Goal: Transaction & Acquisition: Purchase product/service

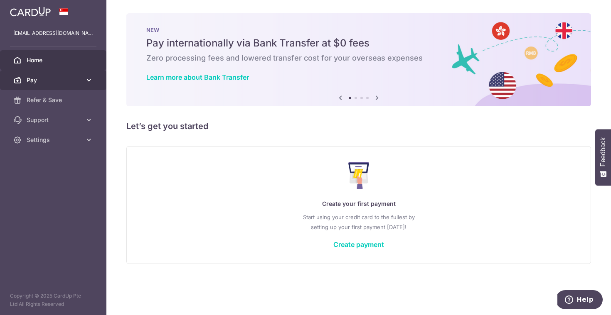
click at [62, 74] on link "Pay" at bounding box center [53, 80] width 106 height 20
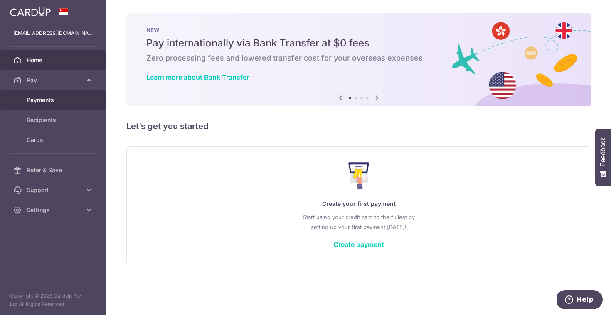
click at [47, 97] on span "Payments" at bounding box center [54, 100] width 55 height 8
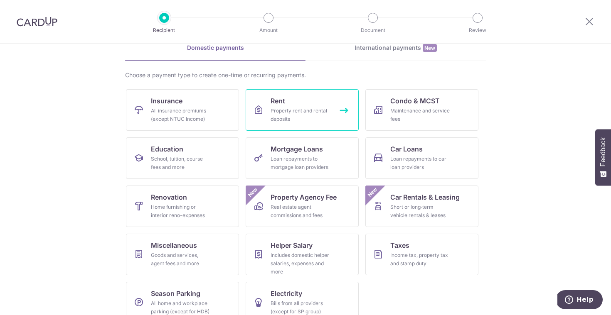
scroll to position [57, 0]
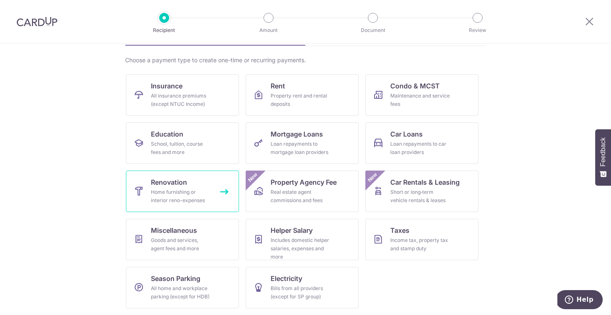
click at [185, 191] on div "Home furnishing or interior reno-expenses" at bounding box center [181, 196] width 60 height 17
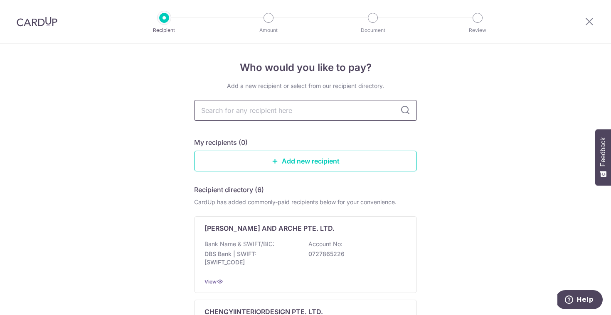
click at [301, 113] on input "text" at bounding box center [305, 110] width 223 height 21
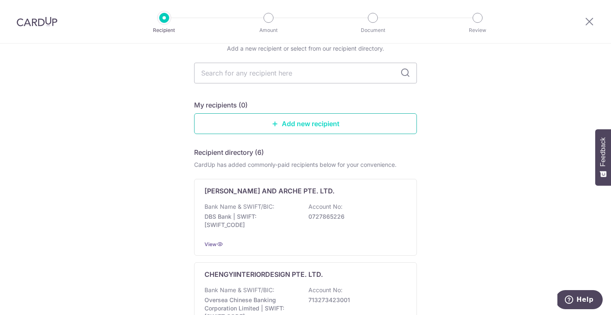
scroll to position [34, 0]
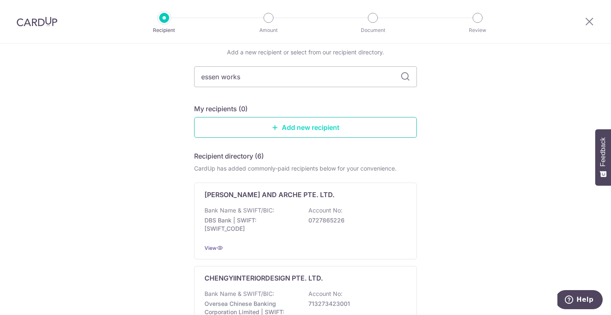
type input "essen works"
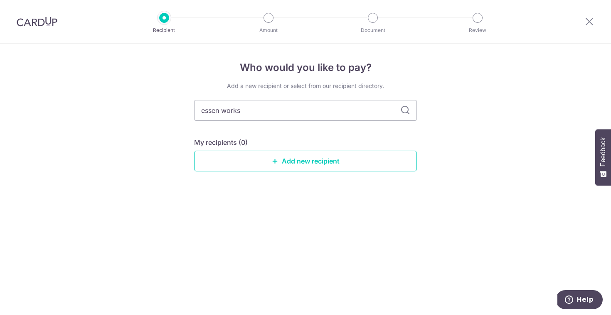
scroll to position [0, 0]
click at [305, 164] on link "Add new recipient" at bounding box center [305, 161] width 223 height 21
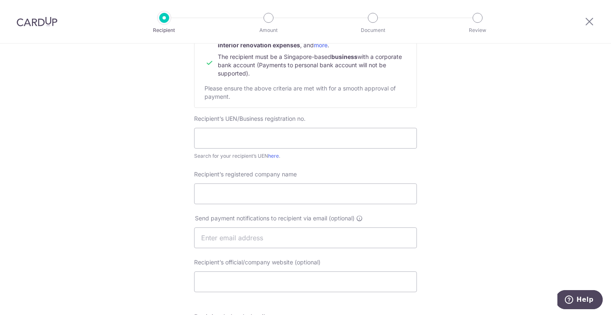
scroll to position [109, 0]
click at [306, 133] on input "text" at bounding box center [305, 137] width 223 height 21
type input "202531799M"
click at [259, 197] on input "Recipient’s registered company name" at bounding box center [305, 192] width 223 height 21
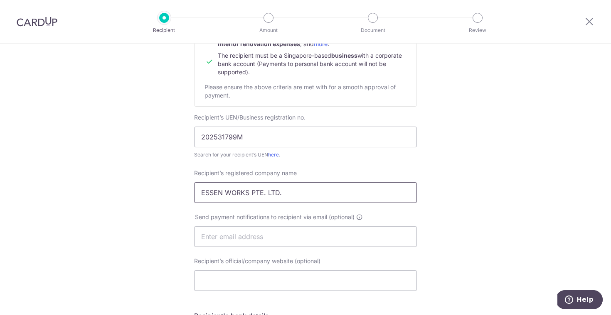
type input "ESSEN WORKS PTE. LTD."
click at [267, 238] on input "text" at bounding box center [305, 237] width 223 height 21
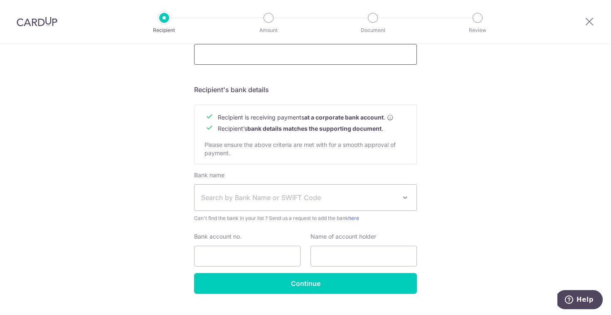
scroll to position [354, 0]
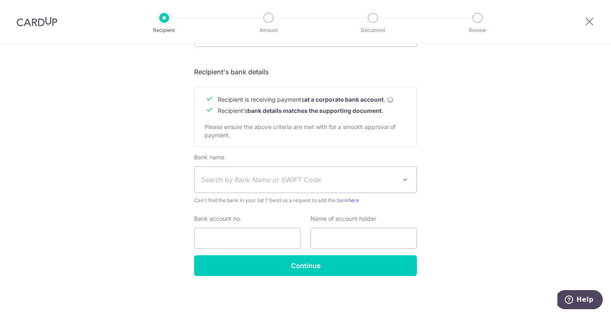
click at [310, 163] on div "Bank name Select Bank UBS AG ANEXT BANK PTE LTD Australia & New Zealand Banking…" at bounding box center [305, 179] width 223 height 52
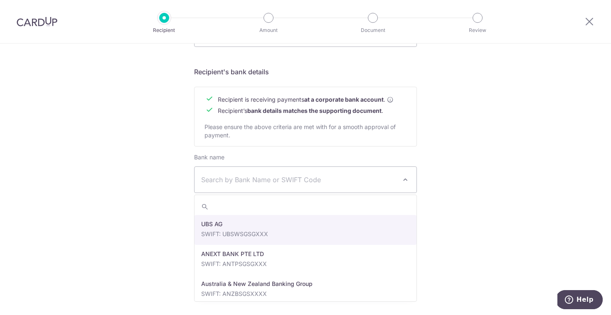
click at [311, 177] on span "Search by Bank Name or SWIFT Code" at bounding box center [298, 180] width 195 height 10
type input "dbs"
select select "6"
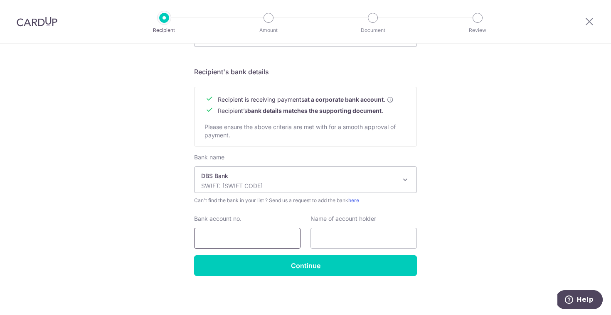
click at [272, 235] on input "Bank account no." at bounding box center [247, 238] width 106 height 21
type input "072-137296-7"
click at [418, 244] on div "Name of account holder" at bounding box center [364, 232] width 116 height 34
click at [396, 240] on input "text" at bounding box center [364, 238] width 106 height 21
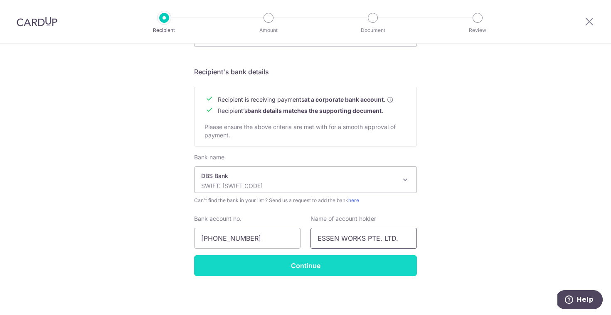
type input "ESSEN WORKS PTE. LTD."
click at [339, 276] on input "Continue" at bounding box center [305, 266] width 223 height 21
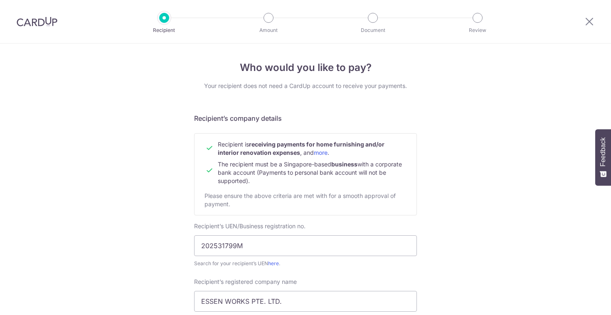
scroll to position [374, 0]
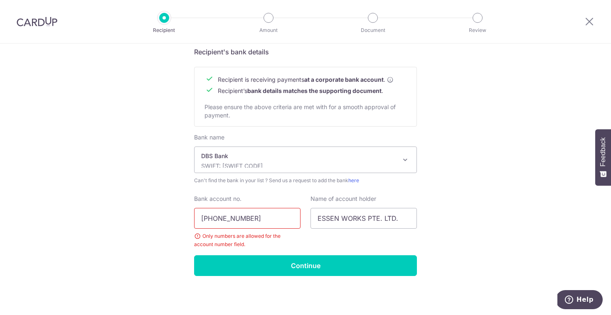
click at [243, 222] on input "072-137296-7" at bounding box center [247, 218] width 106 height 21
click at [216, 217] on input "072-1372967" at bounding box center [247, 218] width 106 height 21
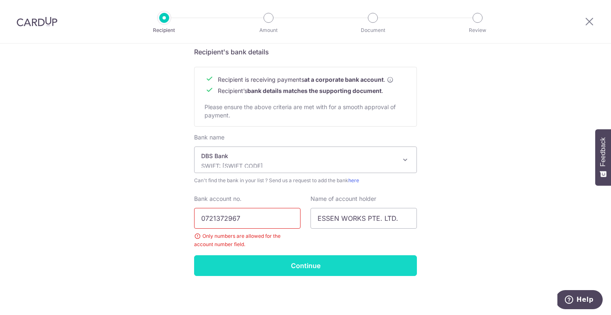
type input "0721372967"
click at [313, 264] on input "Continue" at bounding box center [305, 266] width 223 height 21
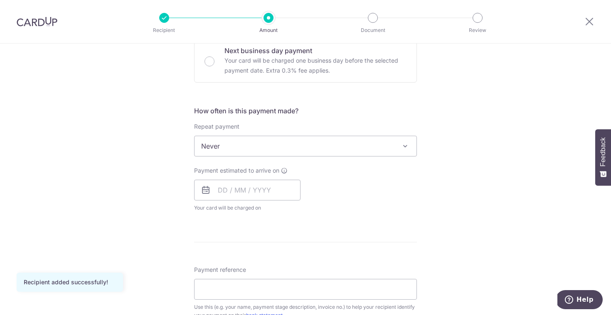
scroll to position [261, 0]
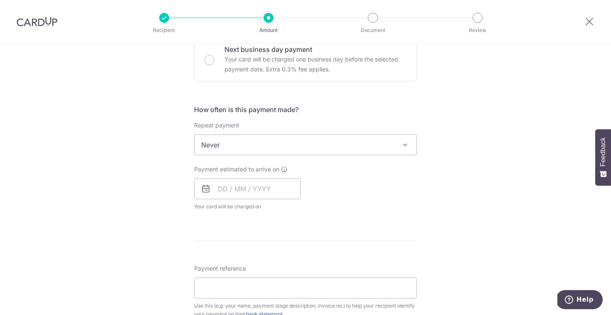
click at [364, 128] on div "Repeat payment Never Every week Every month Every quarter Every half a year Nev…" at bounding box center [305, 138] width 223 height 34
click at [364, 146] on span "Never" at bounding box center [306, 145] width 222 height 20
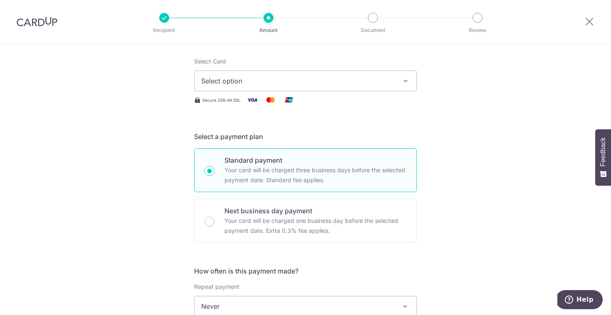
scroll to position [0, 0]
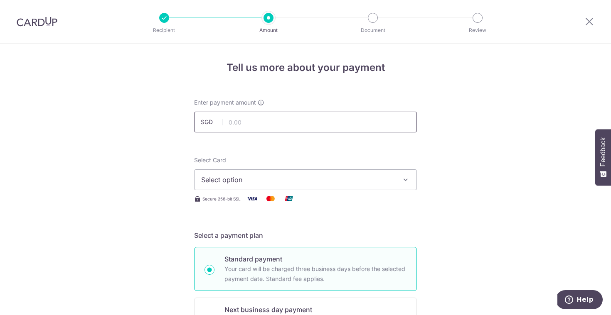
click at [352, 119] on input "text" at bounding box center [305, 122] width 223 height 21
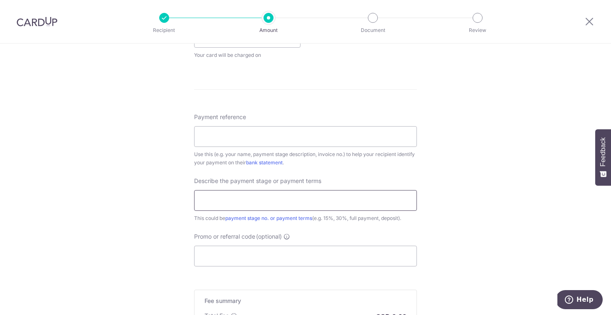
scroll to position [424, 0]
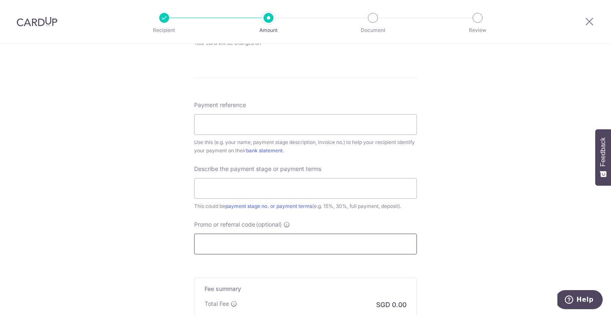
click at [281, 239] on input "Promo or referral code (optional)" at bounding box center [305, 244] width 223 height 21
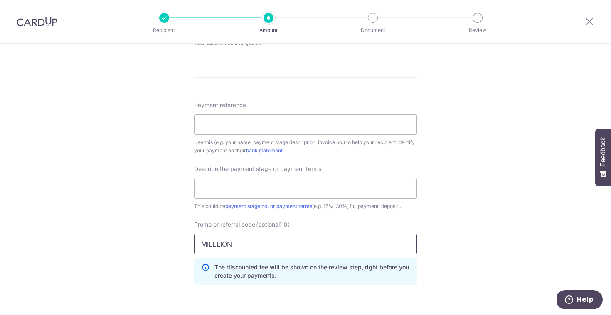
type input "MILELION"
click at [463, 239] on div "Tell us more about your payment Enter payment amount SGD Recipient added succes…" at bounding box center [305, 41] width 611 height 845
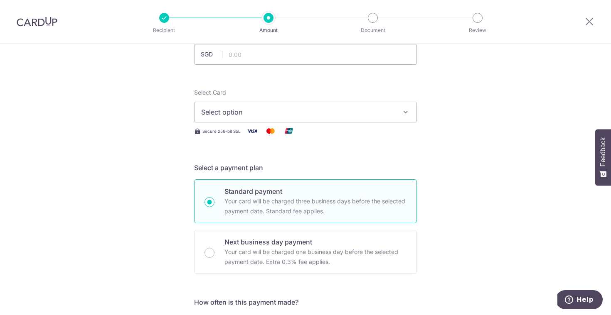
scroll to position [0, 0]
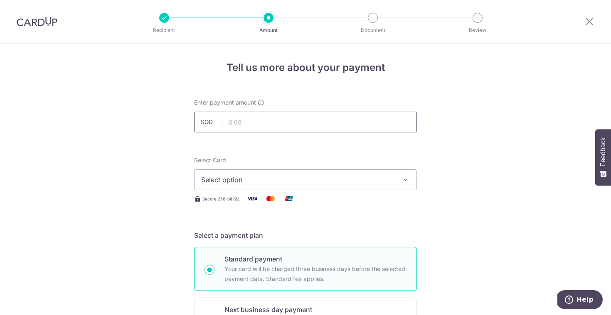
click at [350, 123] on input "text" at bounding box center [305, 122] width 223 height 21
type input "2"
type input "5,000.00"
click at [389, 178] on span "Select option" at bounding box center [298, 180] width 194 height 10
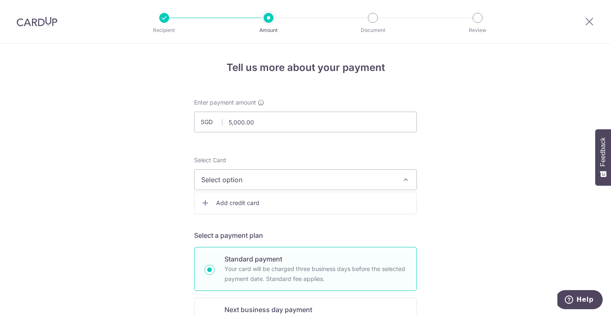
click at [362, 203] on span "Add credit card" at bounding box center [313, 203] width 194 height 8
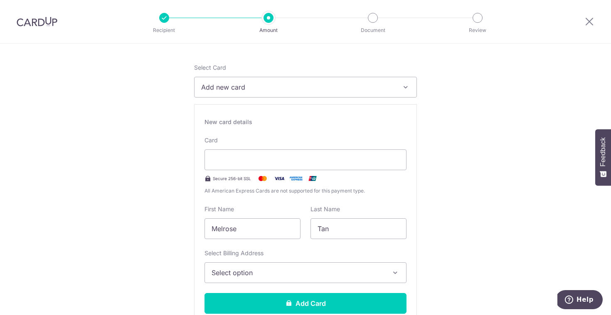
scroll to position [94, 0]
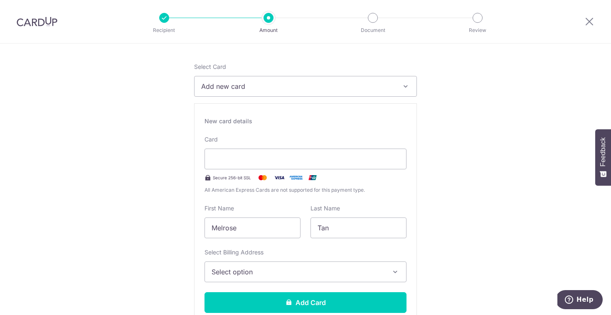
click at [295, 113] on div "New card details Card Secure 256-bit SSL All American Express Cards are not sup…" at bounding box center [305, 219] width 223 height 230
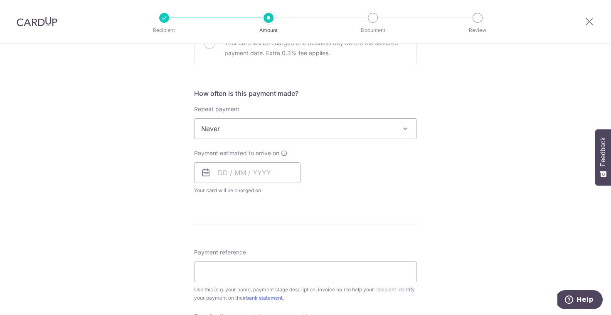
scroll to position [509, 0]
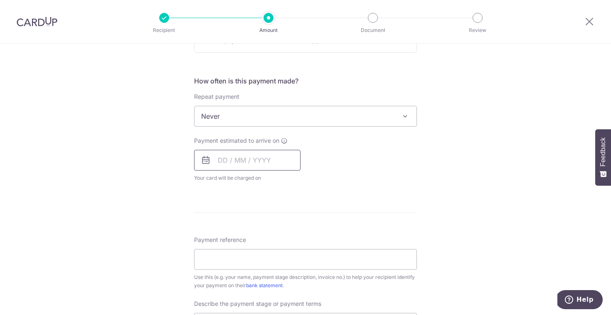
click at [273, 159] on input "text" at bounding box center [247, 160] width 106 height 21
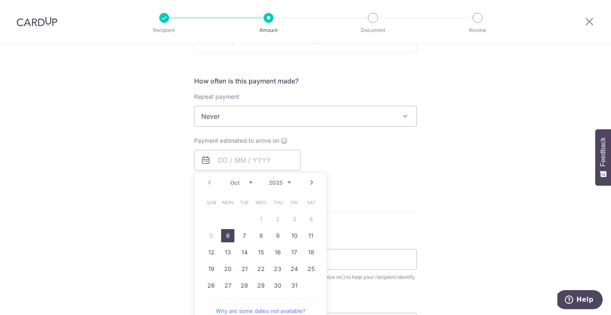
click at [287, 118] on span "Never" at bounding box center [306, 116] width 222 height 20
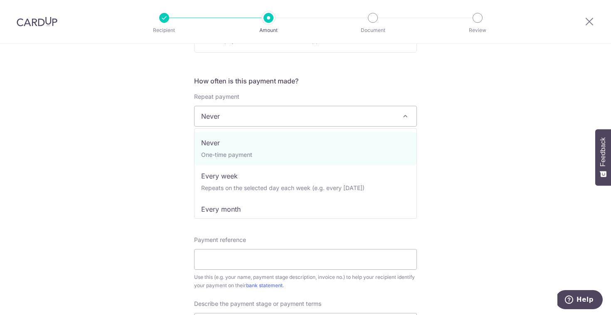
click at [466, 169] on div "Tell us more about your payment Enter payment amount SGD 5,000.00 5000.00 Recip…" at bounding box center [305, 66] width 611 height 1065
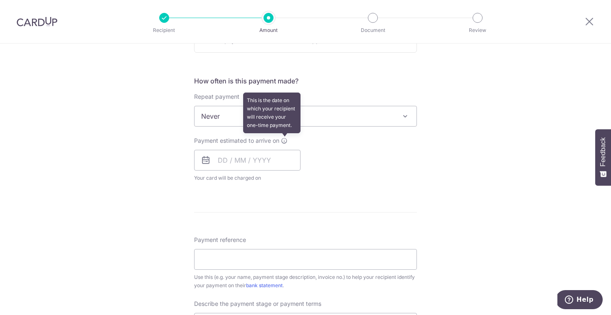
click at [283, 139] on icon at bounding box center [284, 141] width 7 height 7
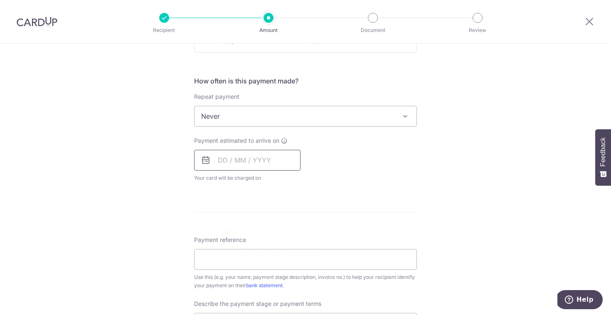
click at [214, 158] on input "text" at bounding box center [247, 160] width 106 height 21
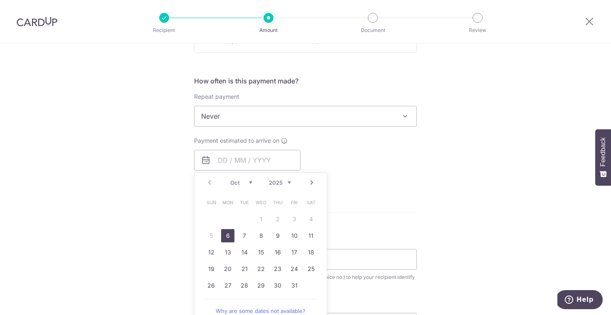
click at [225, 234] on link "6" at bounding box center [227, 235] width 13 height 13
type input "[DATE]"
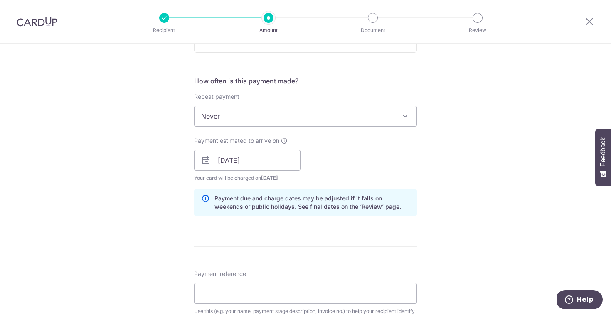
click at [355, 167] on div "Payment estimated to arrive on 06/10/2025 Prev Next Oct Nov Dec 2025 2026 2027 …" at bounding box center [305, 160] width 233 height 46
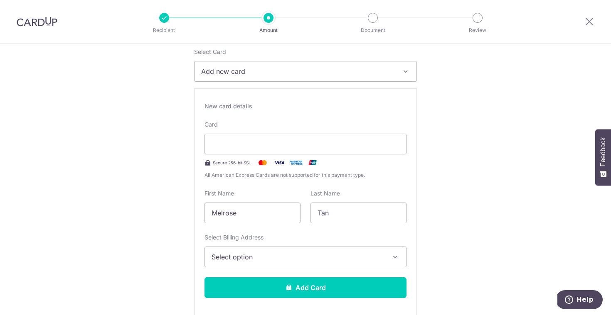
scroll to position [111, 0]
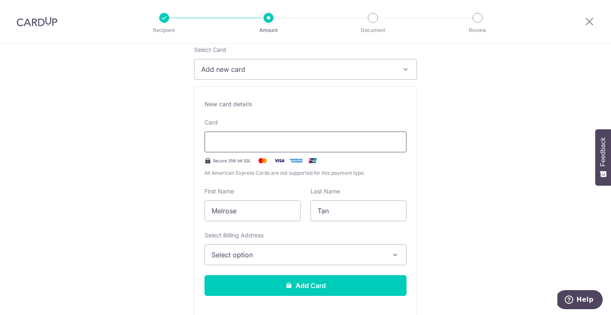
click at [291, 135] on div at bounding box center [306, 142] width 202 height 21
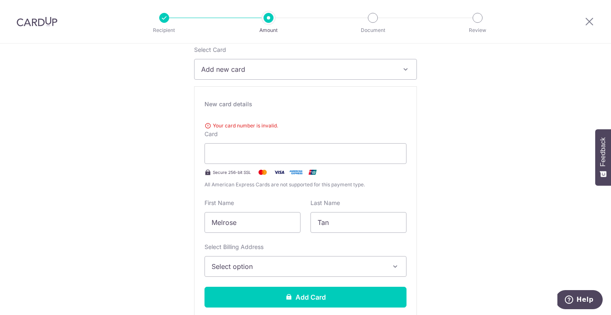
click at [227, 179] on div "Your card number is invalid. Card Secure 256-bit SSL All American Express Cards…" at bounding box center [306, 153] width 202 height 71
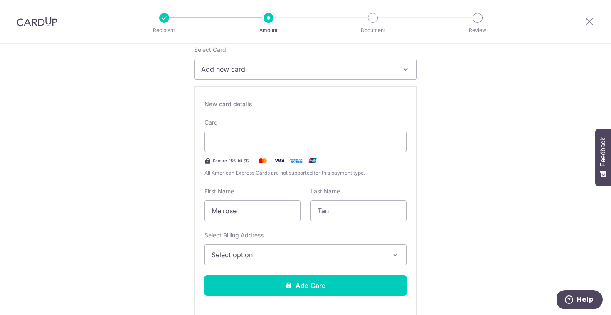
click at [319, 258] on span "Select option" at bounding box center [298, 255] width 173 height 10
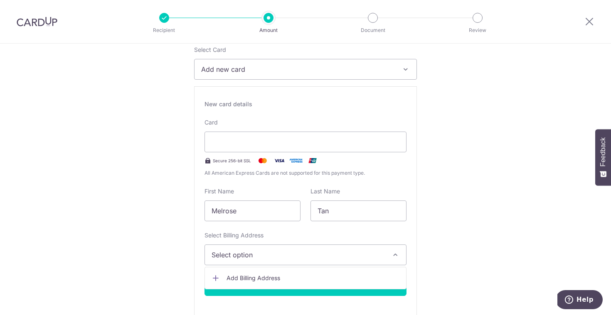
click at [300, 279] on span "Add Billing Address" at bounding box center [313, 278] width 173 height 8
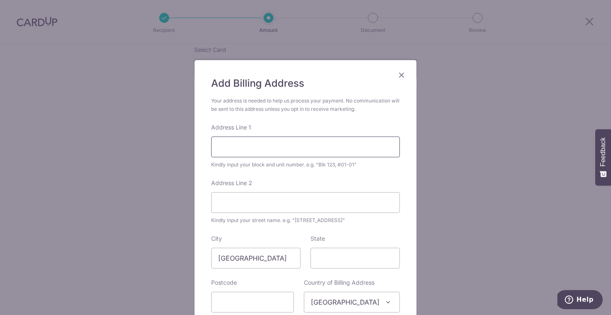
click at [294, 153] on input "Address Line 1" at bounding box center [305, 147] width 189 height 21
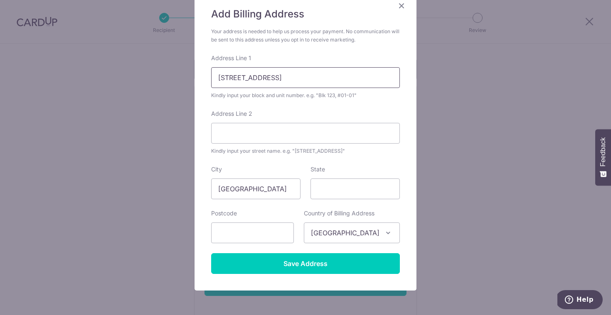
scroll to position [79, 0]
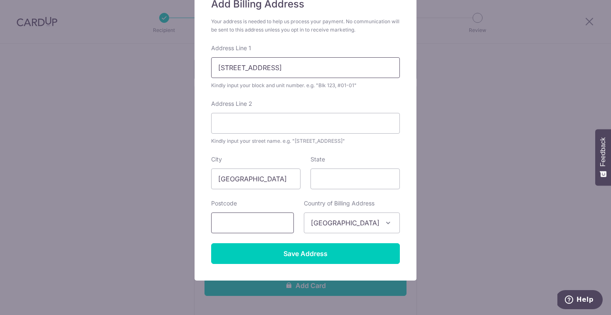
type input "39 inggu road 757168"
click at [269, 226] on input "text" at bounding box center [252, 223] width 83 height 21
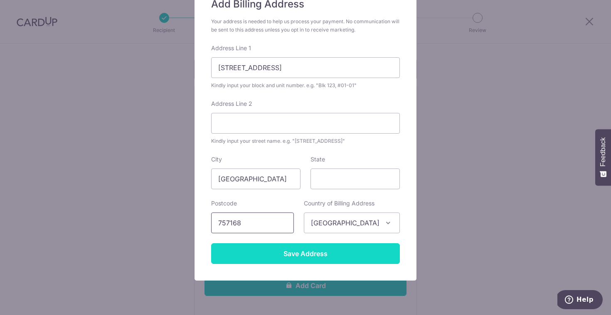
type input "757168"
click at [296, 257] on input "Save Address" at bounding box center [305, 254] width 189 height 21
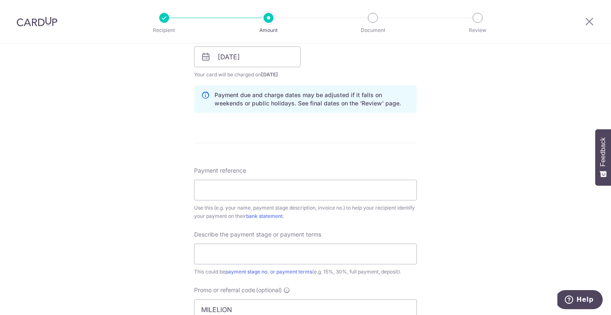
scroll to position [613, 0]
click at [386, 197] on input "Payment reference" at bounding box center [305, 190] width 223 height 21
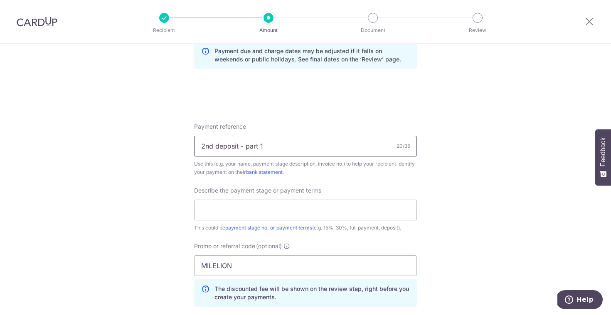
scroll to position [690, 0]
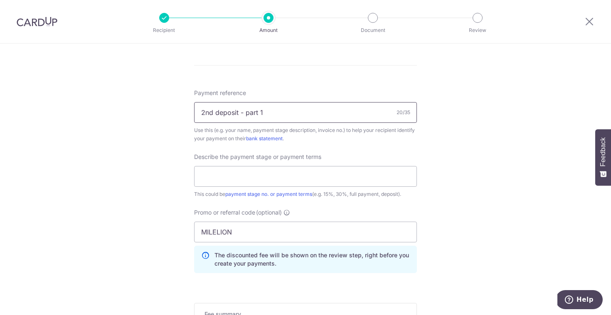
click at [333, 112] on input "2nd deposit - part 1" at bounding box center [305, 112] width 223 height 21
type input "2nd deposit - Melrose"
click at [315, 172] on input "text" at bounding box center [305, 176] width 223 height 21
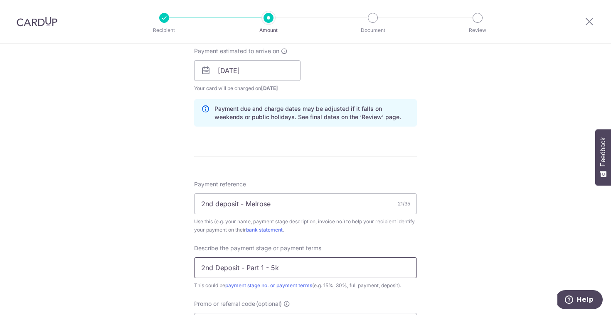
scroll to position [765, 0]
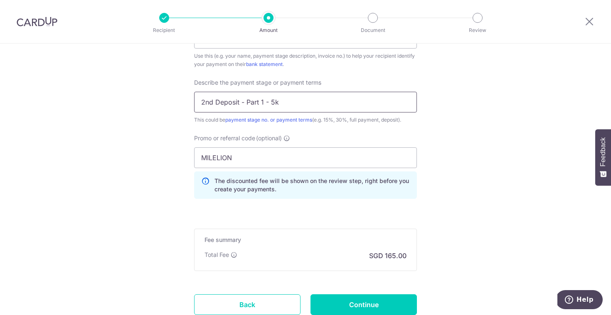
type input "2nd Deposit - Part 1 - 5k"
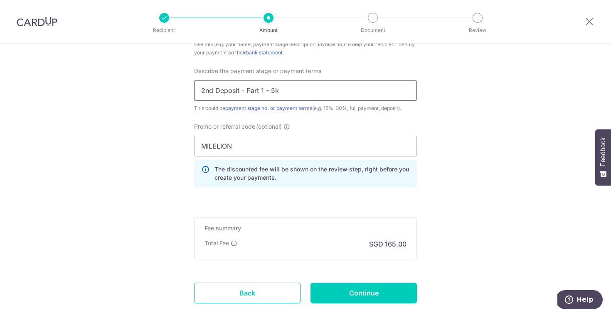
scroll to position [804, 0]
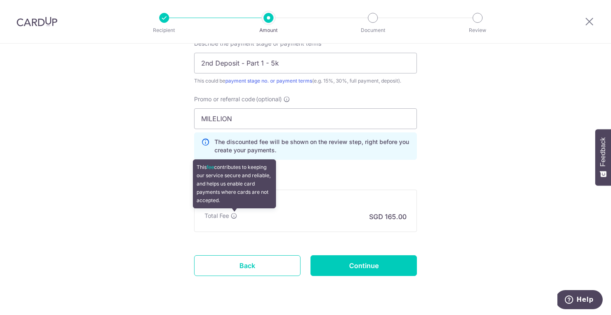
click at [235, 216] on icon at bounding box center [234, 216] width 7 height 7
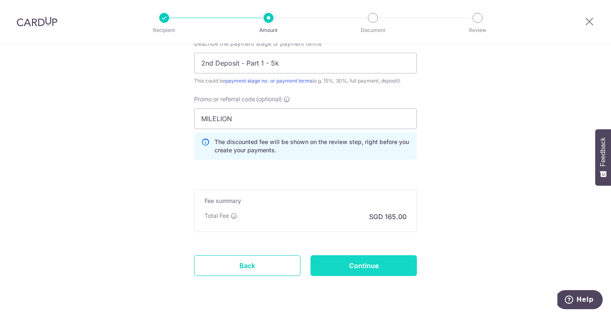
click at [353, 268] on input "Continue" at bounding box center [364, 266] width 106 height 21
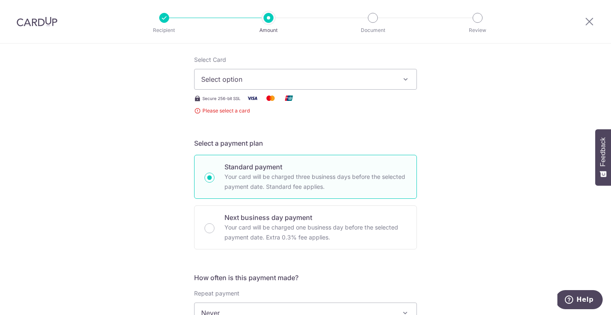
scroll to position [99, 0]
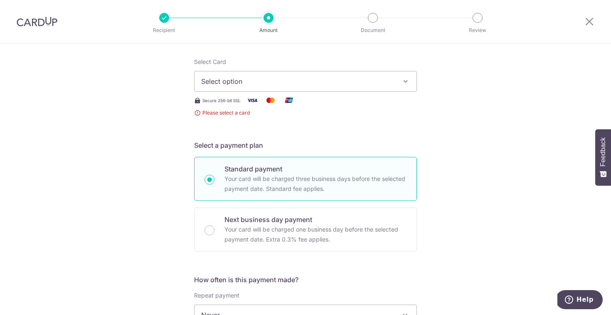
click at [283, 85] on span "Select option" at bounding box center [298, 81] width 194 height 10
click at [255, 113] on ul "Add credit card" at bounding box center [305, 105] width 223 height 22
click at [310, 101] on div "Secure 256-bit SSL" at bounding box center [305, 100] width 223 height 10
click at [315, 77] on span "Select option" at bounding box center [298, 81] width 194 height 10
click at [303, 101] on span "Add credit card" at bounding box center [313, 105] width 194 height 8
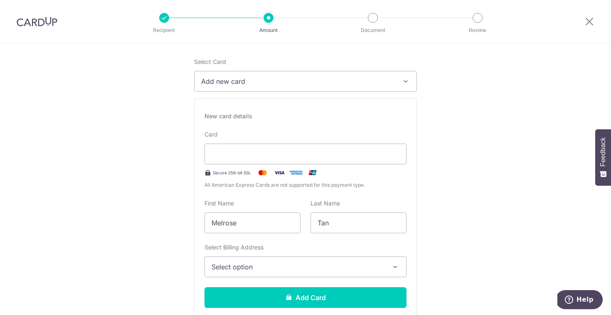
click at [317, 267] on span "Select option" at bounding box center [298, 267] width 173 height 10
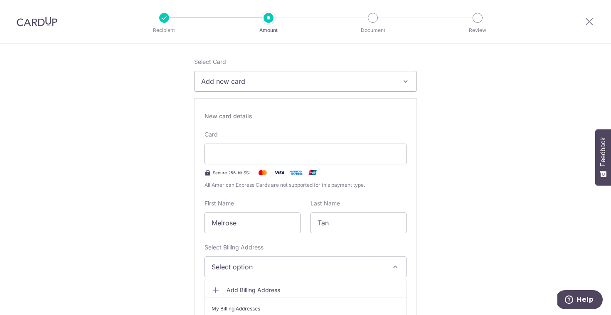
click at [305, 285] on link "Add Billing Address" at bounding box center [305, 290] width 201 height 15
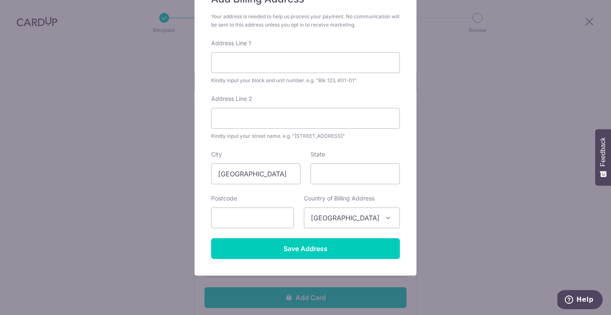
scroll to position [85, 0]
click at [277, 57] on input "Address Line 1" at bounding box center [305, 62] width 189 height 21
type input "4"
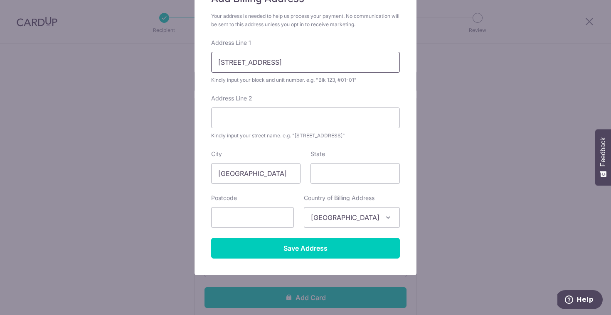
type input "39 inggu road 757168"
click at [289, 238] on form "Your address is needed to help us process your payment. No communication will b…" at bounding box center [305, 135] width 189 height 247
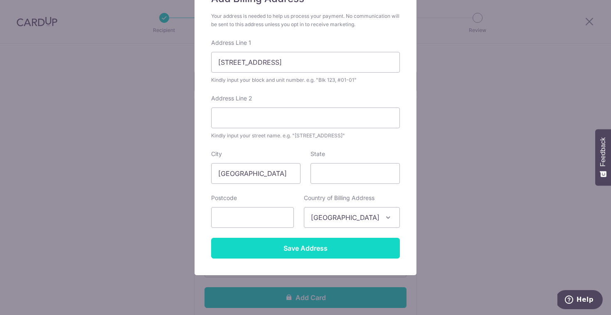
click at [292, 249] on input "Save Address" at bounding box center [305, 248] width 189 height 21
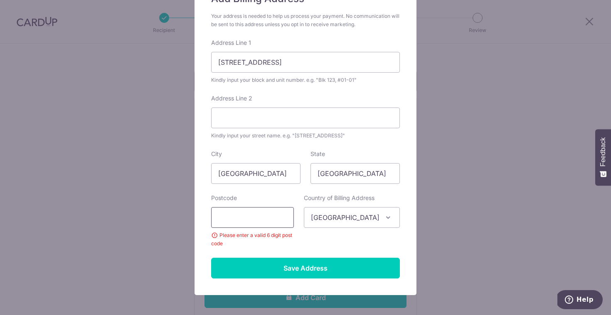
click at [271, 217] on input "text" at bounding box center [252, 217] width 83 height 21
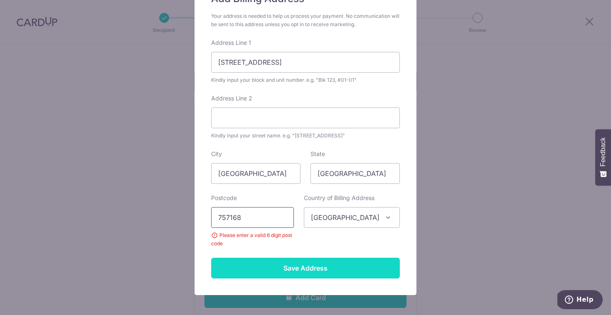
type input "757168"
click at [299, 271] on input "Save Address" at bounding box center [305, 268] width 189 height 21
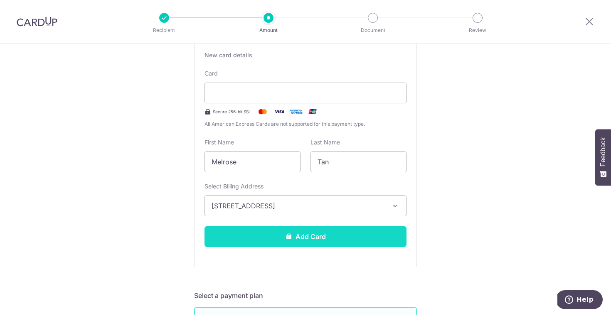
scroll to position [170, 0]
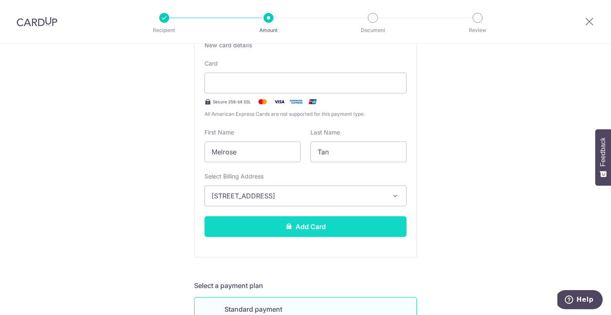
click at [343, 226] on button "Add Card" at bounding box center [306, 227] width 202 height 21
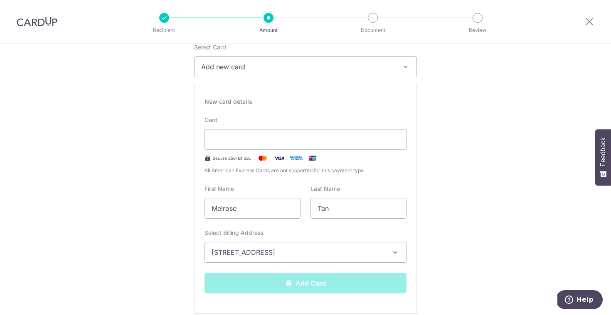
scroll to position [105, 0]
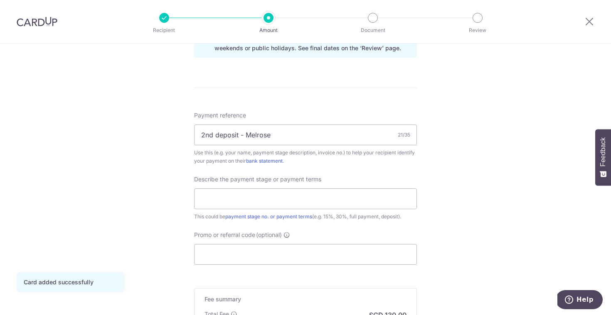
scroll to position [445, 0]
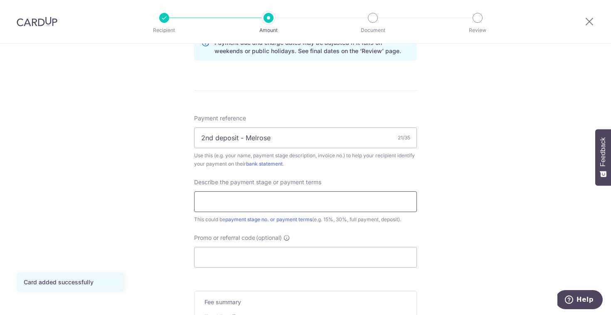
click at [325, 201] on input "text" at bounding box center [305, 202] width 223 height 21
type input "2nd Deposit - Part 1 - 5k"
click at [353, 262] on input "Promo or referral code (optional)" at bounding box center [305, 257] width 223 height 21
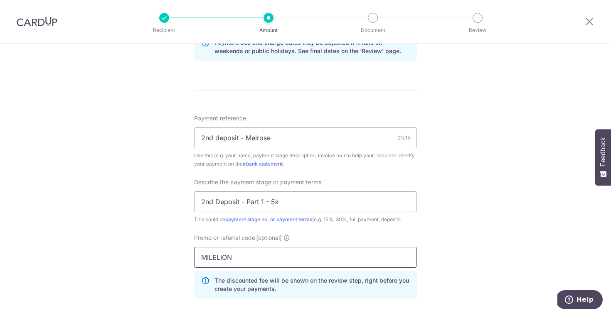
type input "MILELION"
click button "Add Card" at bounding box center [0, 0] width 0 height 0
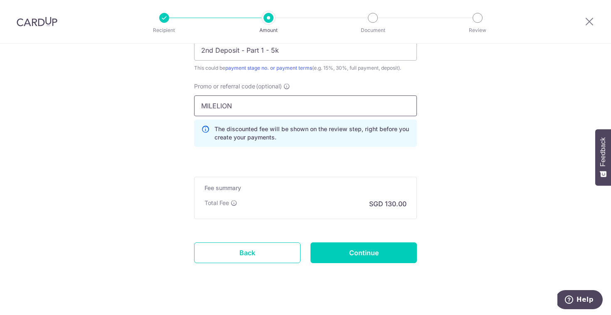
scroll to position [607, 0]
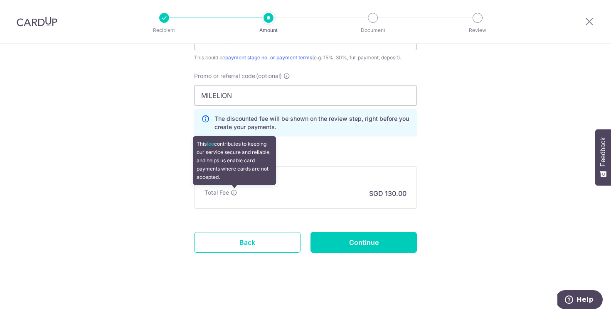
click at [234, 192] on icon at bounding box center [234, 193] width 7 height 7
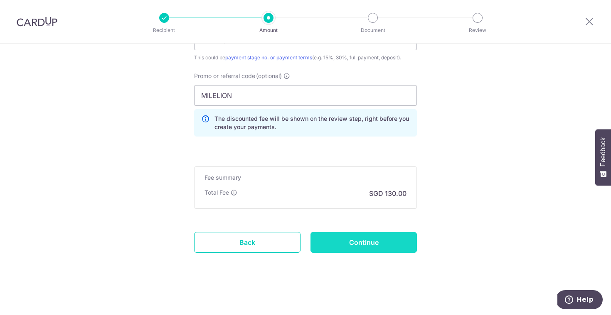
click at [343, 242] on input "Continue" at bounding box center [364, 242] width 106 height 21
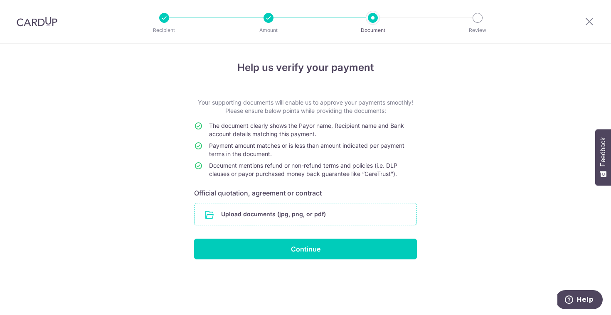
click at [315, 223] on input "file" at bounding box center [306, 215] width 222 height 22
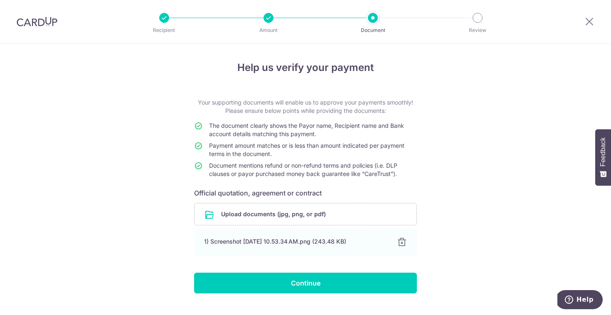
scroll to position [17, 0]
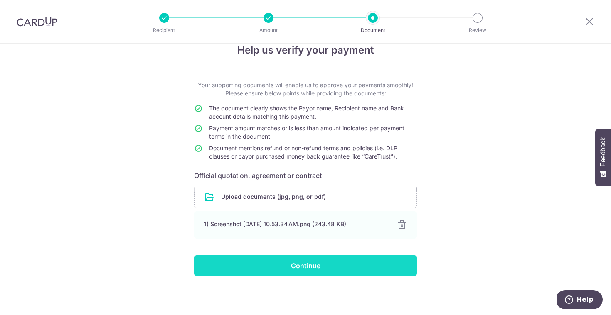
click at [355, 262] on input "Continue" at bounding box center [305, 266] width 223 height 21
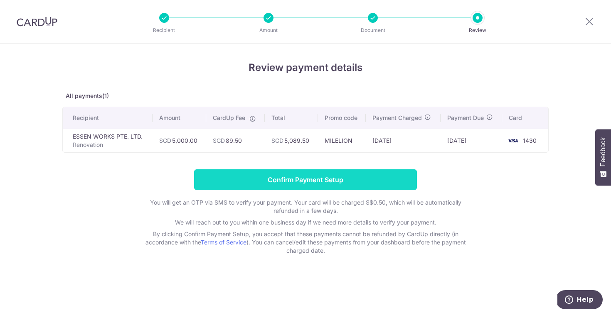
click at [303, 181] on input "Confirm Payment Setup" at bounding box center [305, 180] width 223 height 21
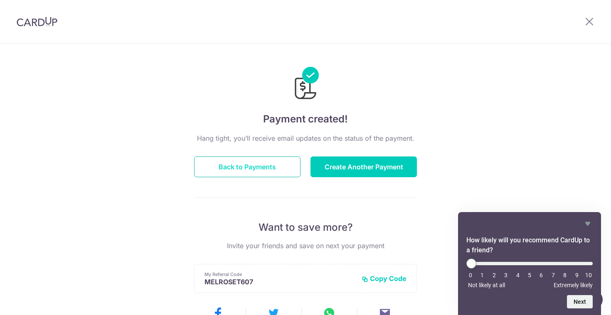
click at [240, 164] on button "Back to Payments" at bounding box center [247, 167] width 106 height 21
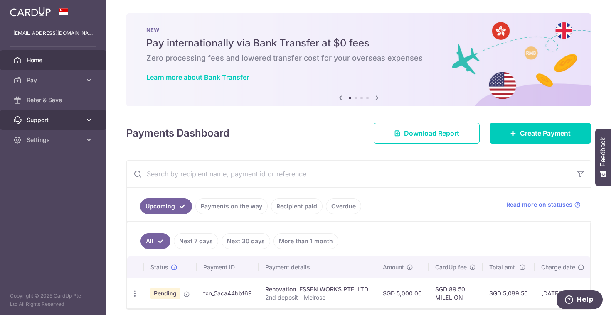
click at [76, 126] on link "Support" at bounding box center [53, 120] width 106 height 20
click at [73, 121] on span "Support" at bounding box center [54, 120] width 55 height 8
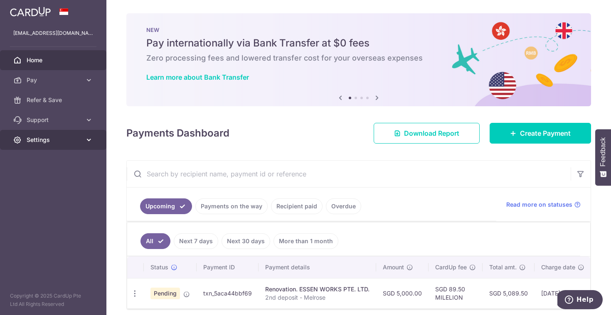
click at [53, 140] on span "Settings" at bounding box center [54, 140] width 55 height 8
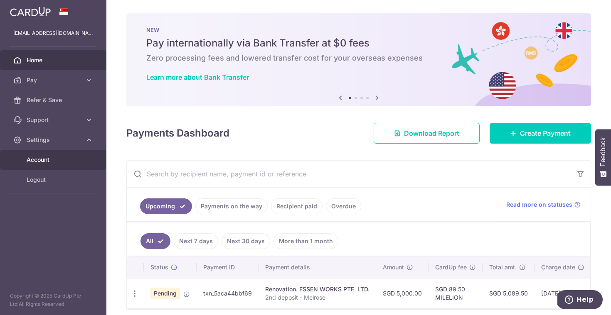
click at [44, 158] on span "Account" at bounding box center [54, 160] width 55 height 8
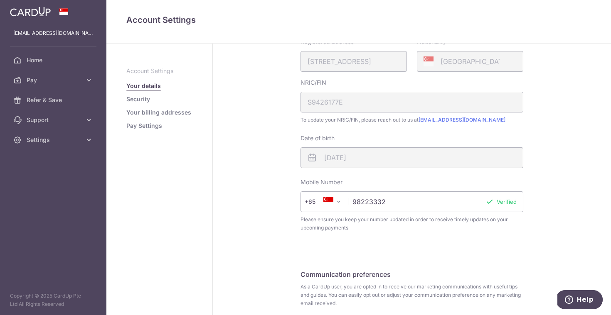
scroll to position [218, 0]
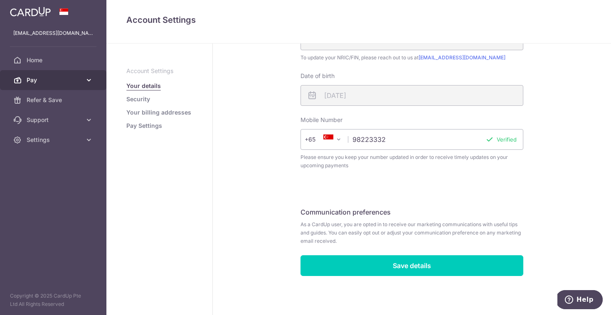
click at [50, 80] on span "Pay" at bounding box center [54, 80] width 55 height 8
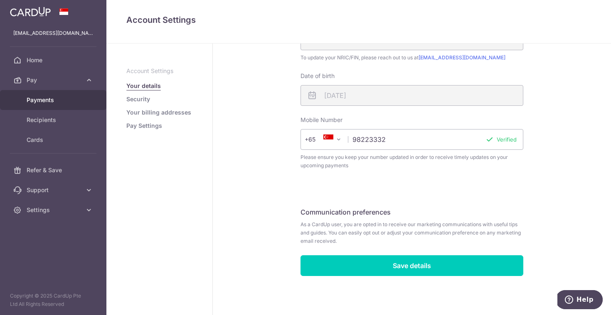
click at [52, 104] on span "Payments" at bounding box center [54, 100] width 55 height 8
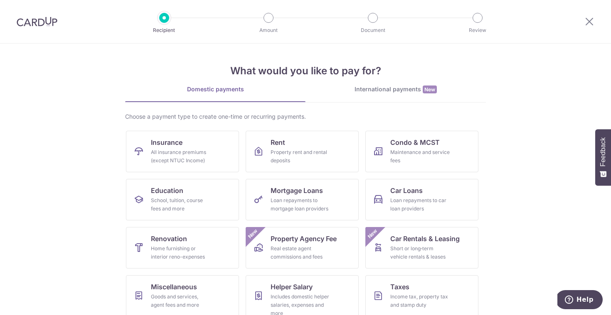
click at [37, 17] on img at bounding box center [37, 22] width 41 height 10
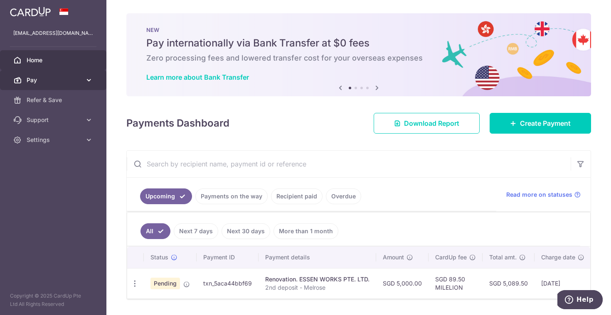
click at [41, 85] on link "Pay" at bounding box center [53, 80] width 106 height 20
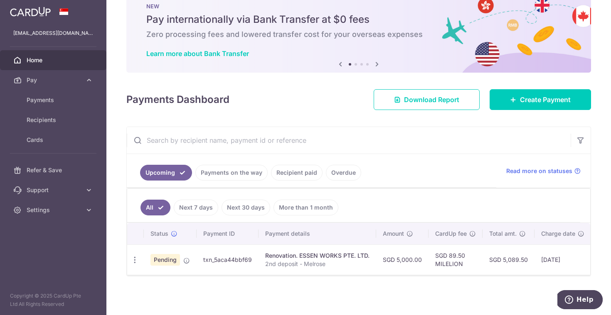
scroll to position [24, 0]
click at [511, 99] on icon at bounding box center [513, 99] width 7 height 7
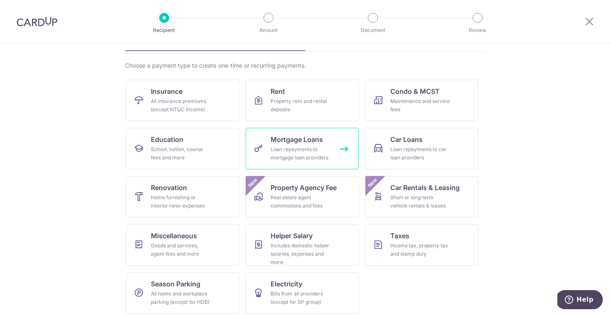
scroll to position [57, 0]
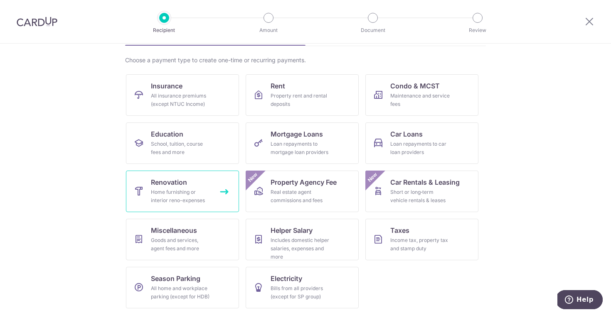
click at [191, 180] on link "Renovation Home furnishing or interior reno-expenses" at bounding box center [182, 192] width 113 height 42
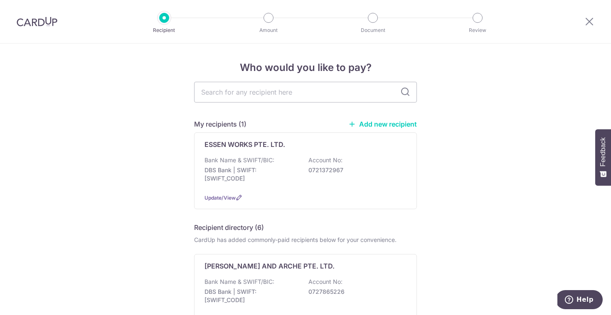
scroll to position [19, 0]
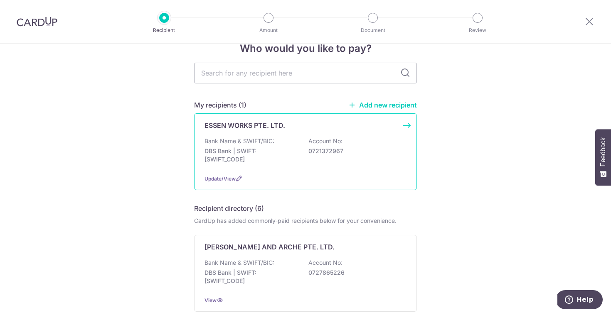
click at [263, 154] on p "DBS Bank | SWIFT: [SWIFT_CODE]" at bounding box center [251, 155] width 93 height 17
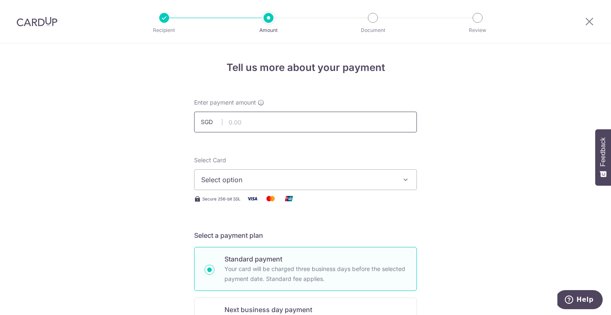
click at [265, 120] on input "text" at bounding box center [305, 122] width 223 height 21
type input "5,000.00"
click at [275, 175] on span "Select option" at bounding box center [298, 180] width 194 height 10
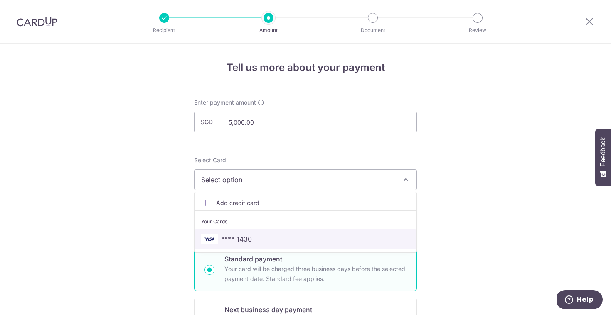
click at [271, 232] on link "**** 1430" at bounding box center [306, 239] width 222 height 20
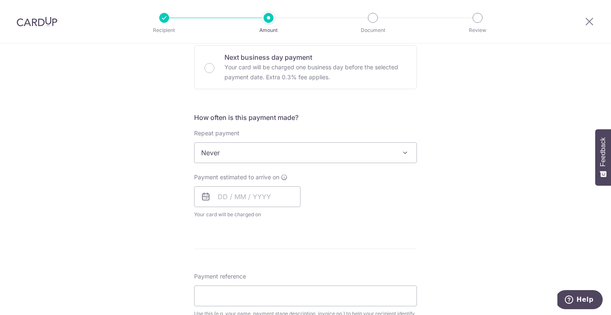
scroll to position [262, 0]
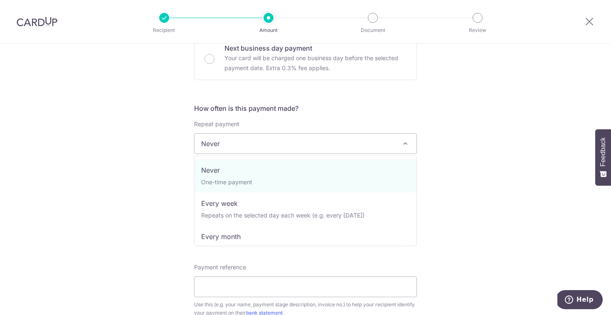
click at [364, 149] on span "Never" at bounding box center [306, 144] width 222 height 20
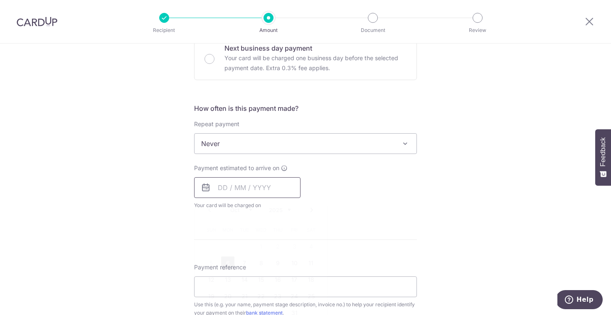
click at [254, 190] on input "text" at bounding box center [247, 187] width 106 height 21
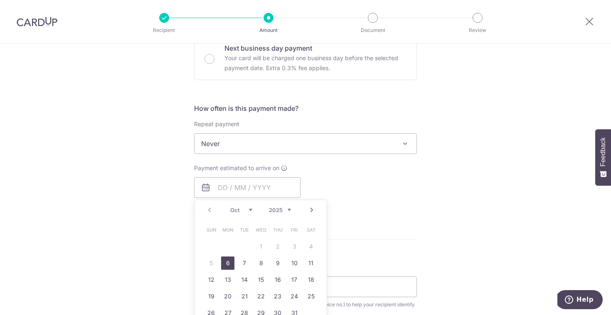
click at [229, 266] on link "6" at bounding box center [227, 263] width 13 height 13
type input "[DATE]"
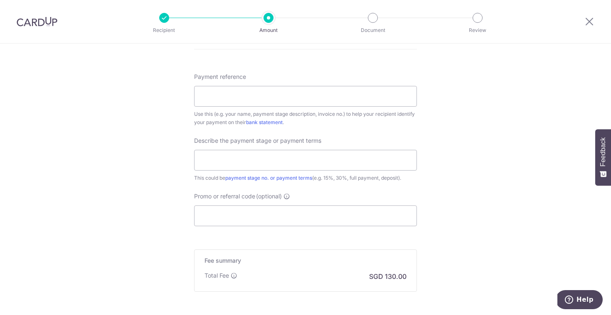
scroll to position [491, 0]
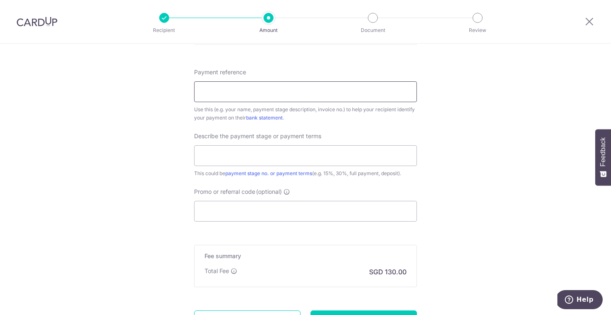
click at [323, 89] on input "Payment reference" at bounding box center [305, 91] width 223 height 21
type input "2nd deposit - Melrose"
click at [270, 155] on input "text" at bounding box center [305, 155] width 223 height 21
click at [261, 156] on input "2nd Deposit - Part 1 - 5k" at bounding box center [305, 155] width 223 height 21
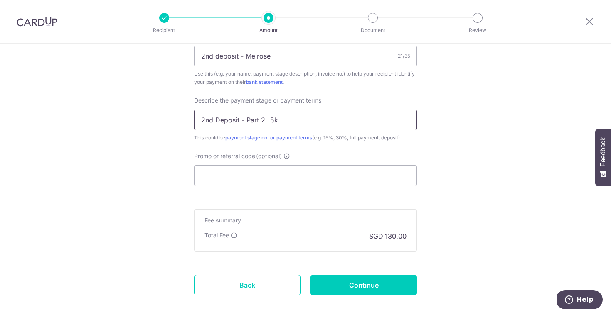
scroll to position [527, 0]
type input "2nd Deposit - Part 2- 5k"
click at [303, 164] on div "Promo or referral code (optional) The discounted fee will be shown on the revie…" at bounding box center [305, 169] width 223 height 34
click at [305, 171] on input "Promo or referral code (optional)" at bounding box center [305, 175] width 223 height 21
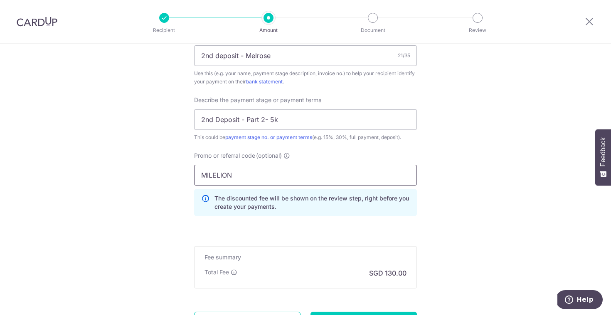
type input "MILELION"
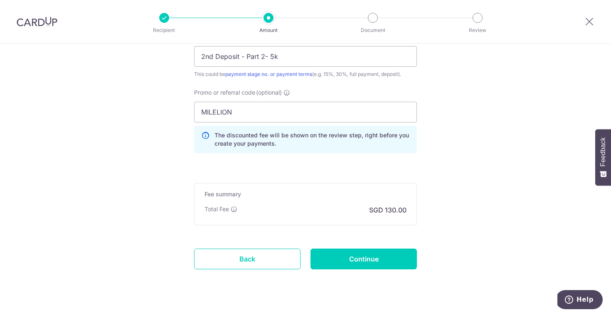
scroll to position [603, 0]
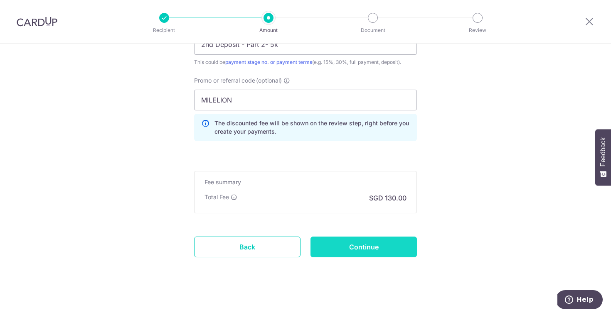
click at [377, 247] on input "Continue" at bounding box center [364, 247] width 106 height 21
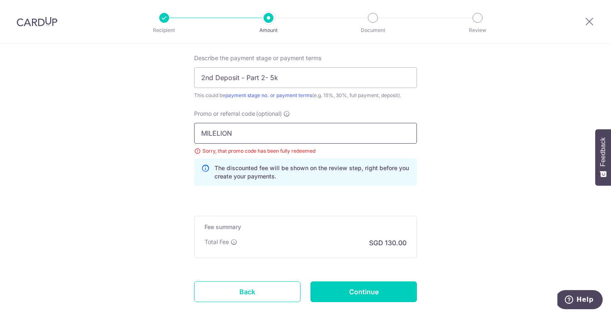
scroll to position [562, 0]
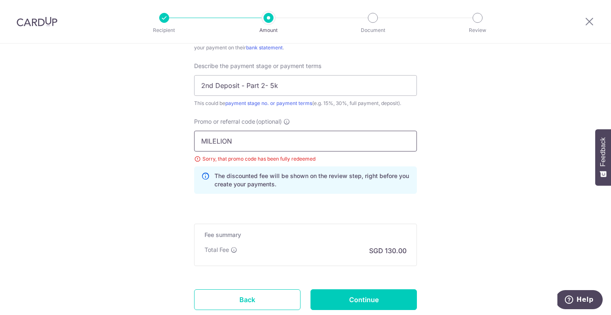
click at [264, 138] on input "MILELION" at bounding box center [305, 141] width 223 height 21
paste input "REC185"
type input "REC185"
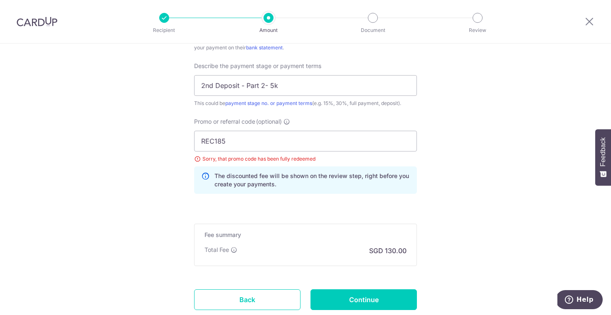
click at [367, 147] on input "REC185" at bounding box center [305, 141] width 223 height 21
click at [374, 296] on input "Continue" at bounding box center [364, 300] width 106 height 21
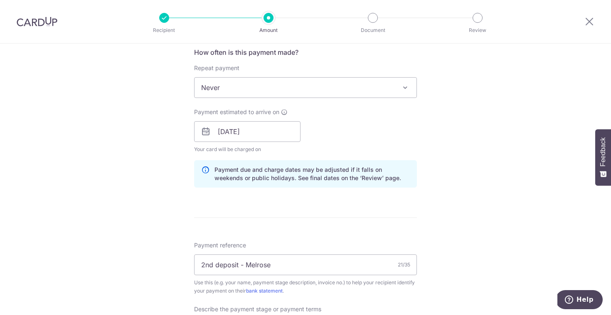
scroll to position [277, 0]
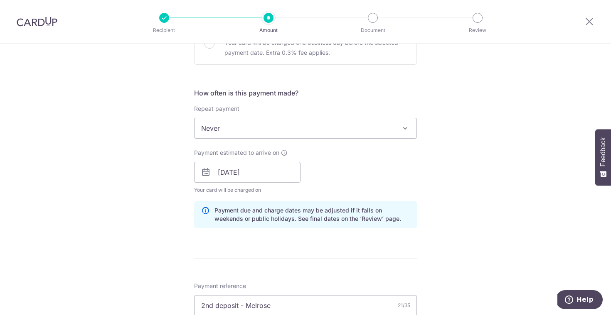
click at [384, 127] on span "Never" at bounding box center [306, 128] width 222 height 20
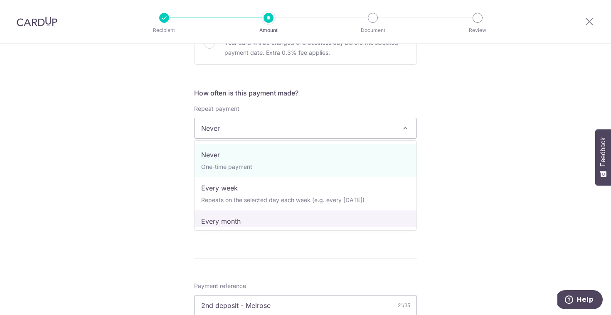
select select "3"
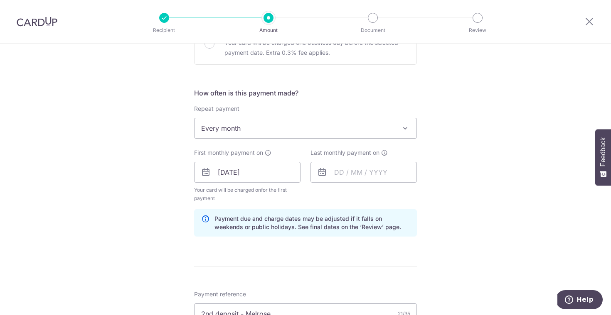
click at [455, 201] on div "Tell us more about your payment Enter payment amount SGD 5,000.00 5000.00 Selec…" at bounding box center [305, 215] width 611 height 899
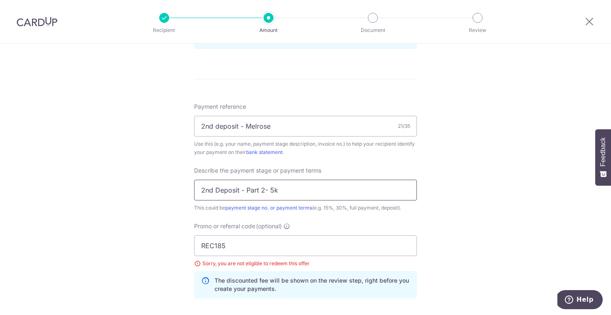
scroll to position [448, 0]
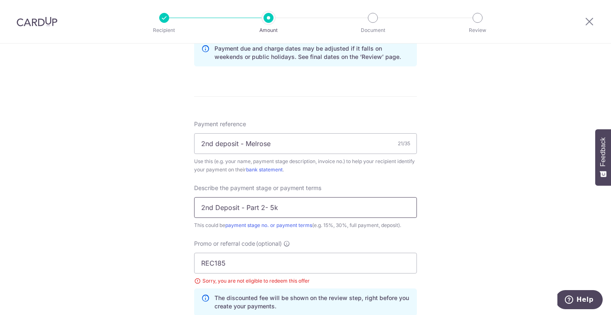
drag, startPoint x: 287, startPoint y: 210, endPoint x: 248, endPoint y: 212, distance: 38.7
click at [248, 212] on input "2nd Deposit - Part 2- 5k" at bounding box center [305, 207] width 223 height 21
click at [248, 211] on input "2nd Deposit - Part 2- 5k" at bounding box center [305, 207] width 223 height 21
drag, startPoint x: 247, startPoint y: 210, endPoint x: 306, endPoint y: 214, distance: 58.7
click at [305, 214] on input "2nd Deposit - Part 2- 5k" at bounding box center [305, 207] width 223 height 21
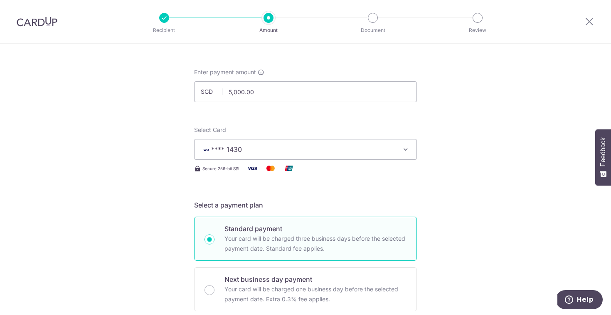
scroll to position [0, 0]
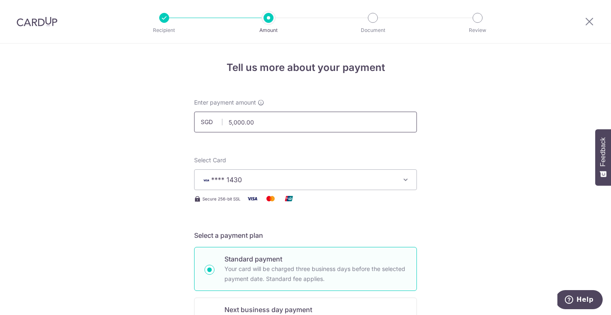
type input "2nd Deposit - Remaining"
click at [279, 124] on input "5,000.00" at bounding box center [305, 122] width 223 height 21
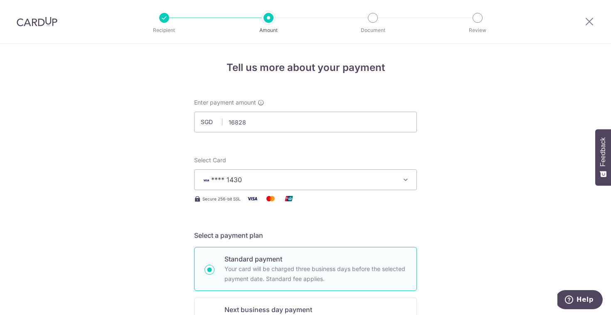
type input "16,828.00"
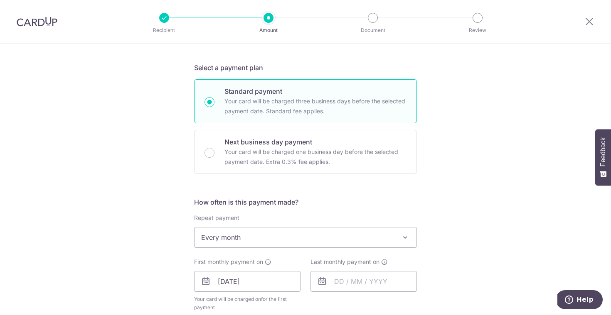
scroll to position [170, 0]
click at [337, 285] on input "text" at bounding box center [364, 280] width 106 height 21
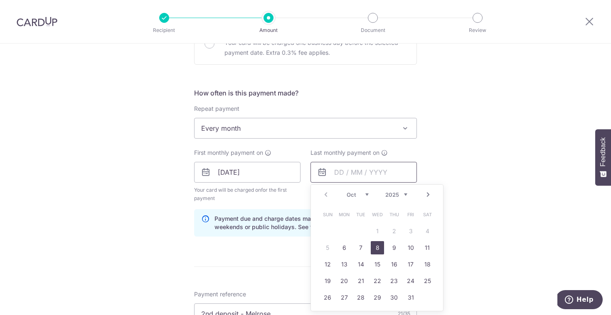
scroll to position [279, 0]
click at [427, 192] on link "Next" at bounding box center [428, 193] width 10 height 10
click at [326, 194] on link "Prev" at bounding box center [326, 193] width 10 height 10
click at [431, 190] on link "Next" at bounding box center [428, 193] width 10 height 10
click at [349, 259] on link "10" at bounding box center [344, 262] width 13 height 13
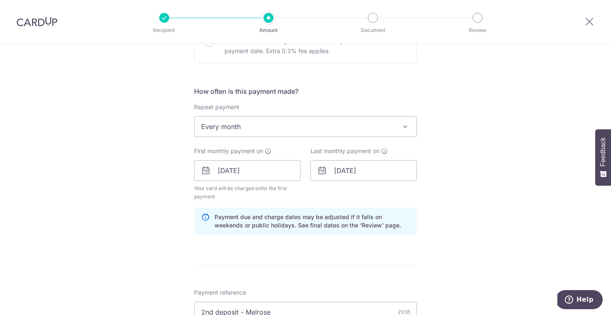
click at [435, 200] on div "Tell us more about your payment Enter payment amount SGD 16,828.00 16828.00 Sel…" at bounding box center [305, 214] width 611 height 899
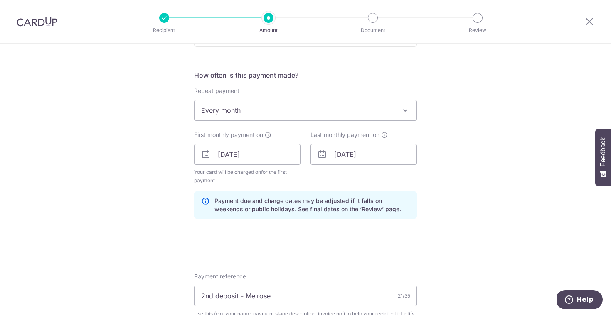
scroll to position [298, 0]
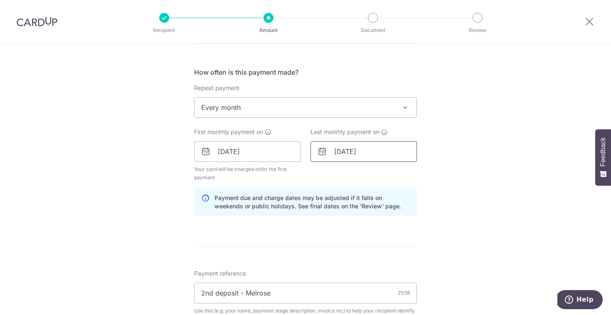
click at [365, 150] on input "10/11/2025" at bounding box center [364, 151] width 106 height 21
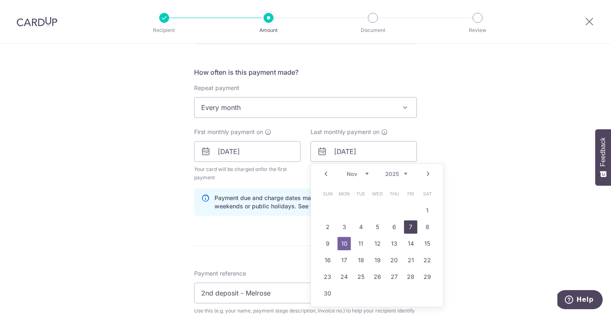
click at [413, 228] on link "7" at bounding box center [410, 227] width 13 height 13
type input "07/11/2025"
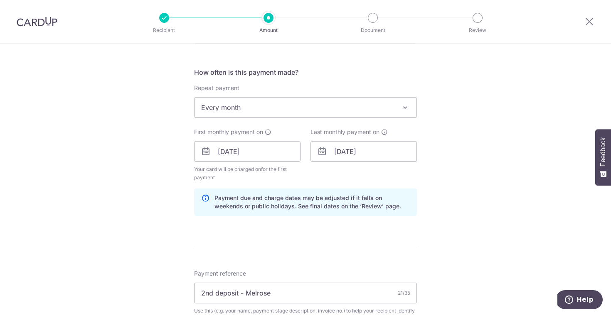
click at [476, 228] on div "Tell us more about your payment Enter payment amount SGD 16,828.00 16828.00 Sel…" at bounding box center [305, 195] width 611 height 899
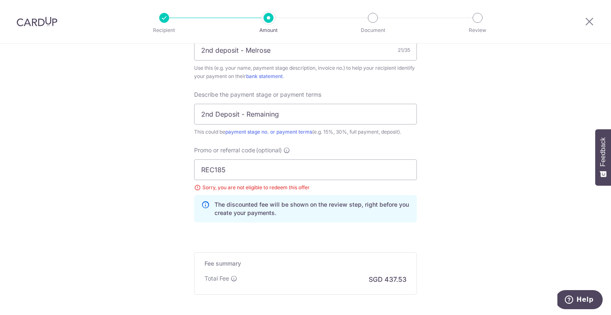
scroll to position [556, 0]
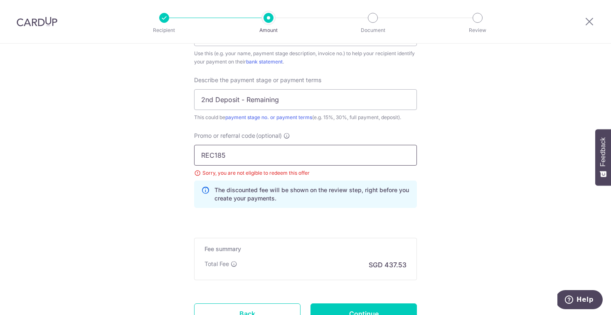
click at [329, 148] on input "REC185" at bounding box center [305, 155] width 223 height 21
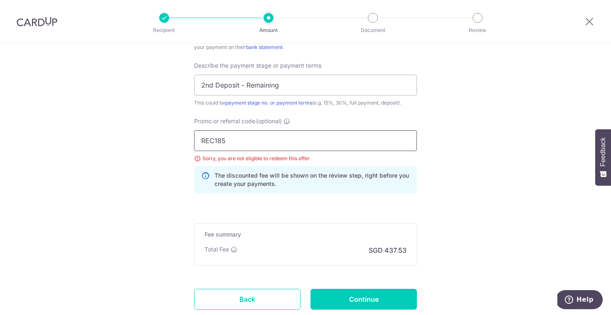
scroll to position [579, 0]
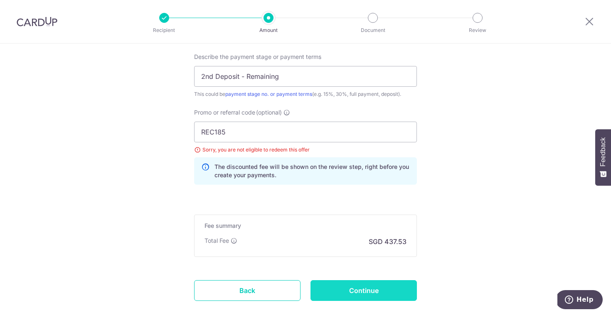
click at [356, 286] on input "Continue" at bounding box center [364, 291] width 106 height 21
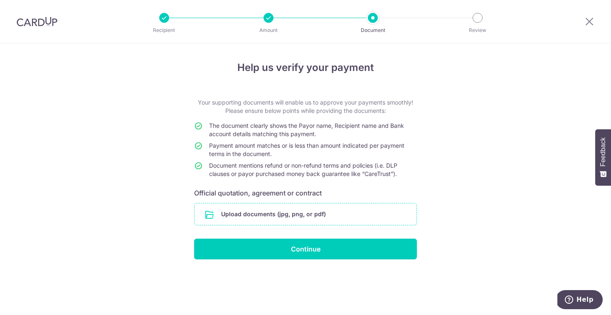
click at [358, 208] on input "file" at bounding box center [306, 215] width 222 height 22
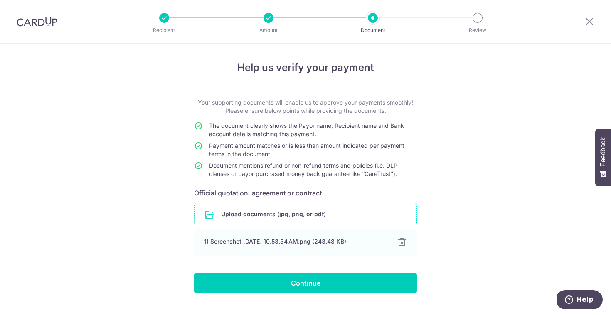
scroll to position [17, 0]
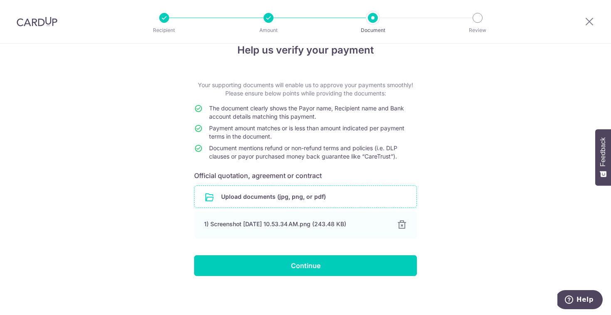
click at [310, 284] on div "Help us verify your payment Your supporting documents will enable us to approve…" at bounding box center [305, 170] width 611 height 289
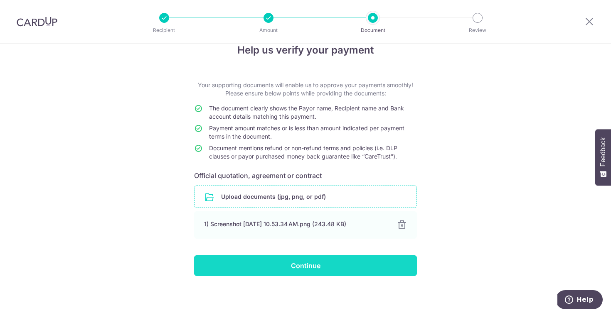
click at [310, 261] on input "Continue" at bounding box center [305, 266] width 223 height 21
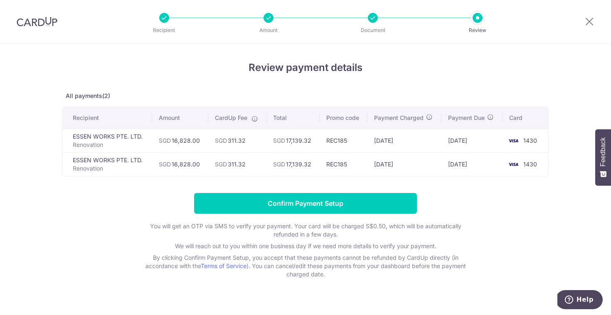
drag, startPoint x: 202, startPoint y: 143, endPoint x: 168, endPoint y: 143, distance: 34.1
click at [168, 143] on td "SGD 16,828.00" at bounding box center [180, 141] width 56 height 24
click at [188, 143] on td "SGD 16,828.00" at bounding box center [180, 141] width 56 height 24
drag, startPoint x: 174, startPoint y: 141, endPoint x: 208, endPoint y: 140, distance: 33.7
click at [209, 141] on tr "ESSEN WORKS PTE. LTD. Renovation SGD 16,828.00 SGD 311.32 SGD 17,139.32 REC185 …" at bounding box center [305, 141] width 485 height 24
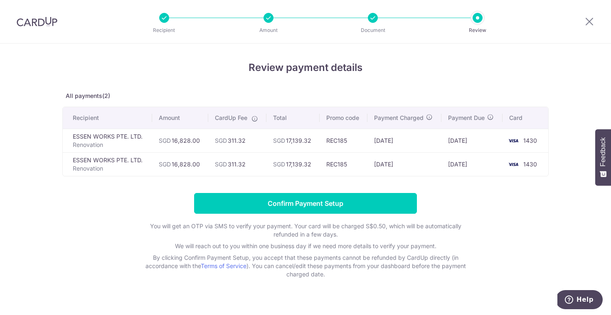
drag, startPoint x: 199, startPoint y: 140, endPoint x: 175, endPoint y: 140, distance: 24.5
click at [175, 140] on td "SGD 16,828.00" at bounding box center [180, 141] width 56 height 24
copy td "16,828.00"
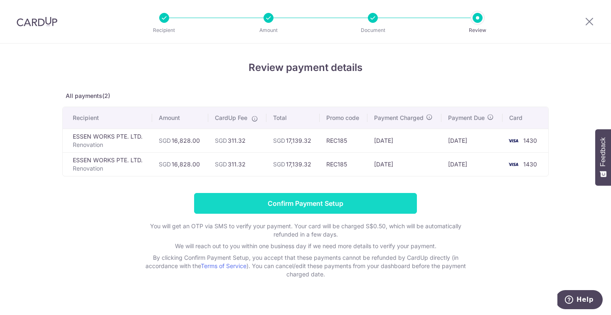
scroll to position [12, 0]
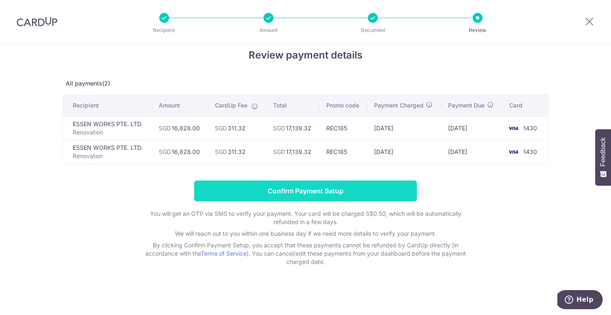
click at [345, 192] on input "Confirm Payment Setup" at bounding box center [305, 191] width 223 height 21
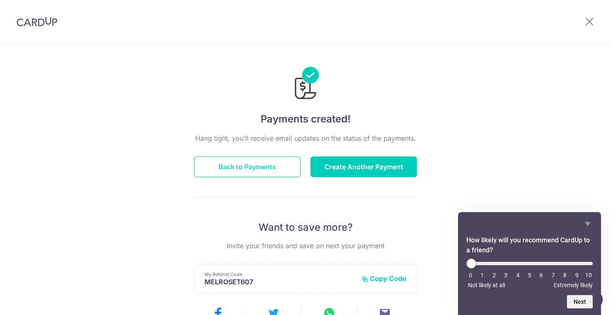
click at [281, 170] on button "Back to Payments" at bounding box center [247, 167] width 106 height 21
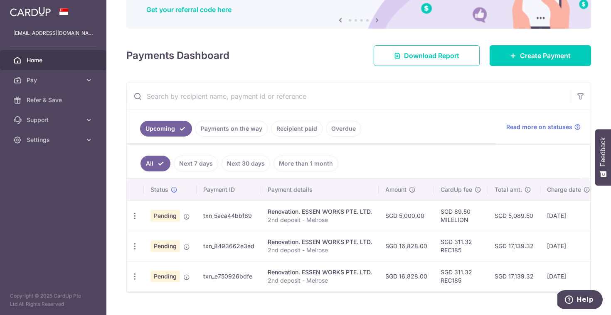
scroll to position [76, 0]
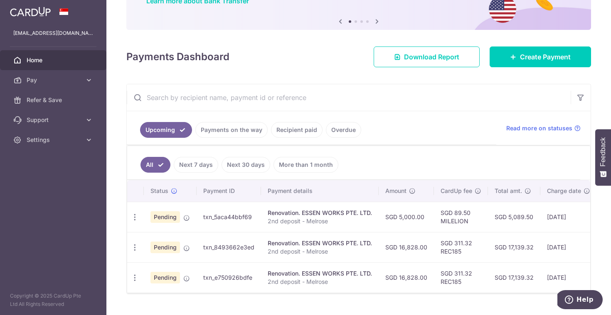
click at [311, 216] on div "Renovation. ESSEN WORKS PTE. LTD." at bounding box center [320, 213] width 104 height 8
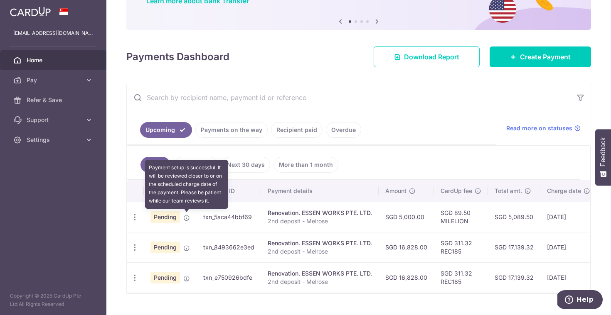
click at [185, 218] on icon at bounding box center [186, 218] width 7 height 7
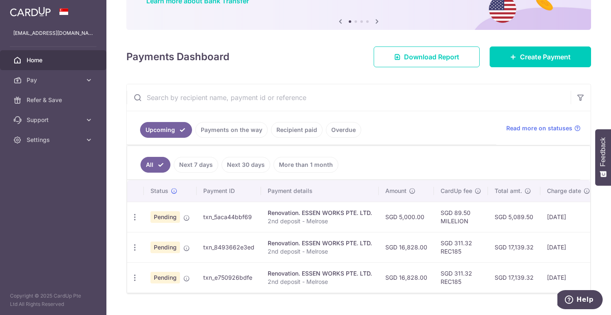
click at [298, 213] on div "Renovation. ESSEN WORKS PTE. LTD." at bounding box center [320, 213] width 104 height 8
click at [388, 216] on td "SGD 5,000.00" at bounding box center [406, 217] width 55 height 30
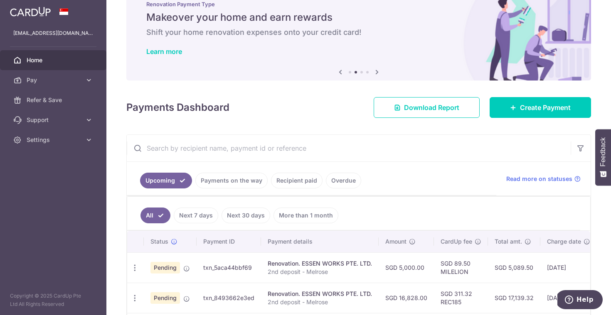
scroll to position [0, 0]
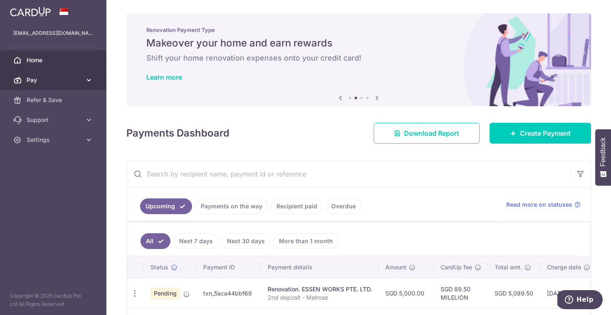
click at [77, 76] on span "Pay" at bounding box center [54, 80] width 55 height 8
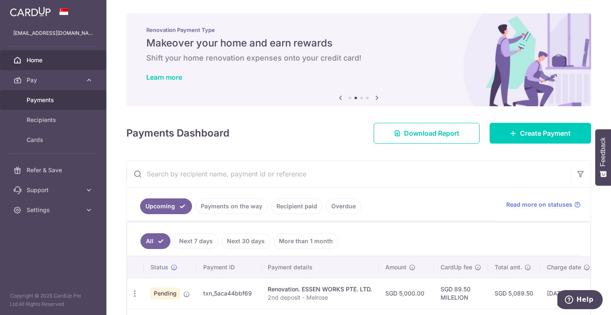
click at [52, 104] on span "Payments" at bounding box center [54, 100] width 55 height 8
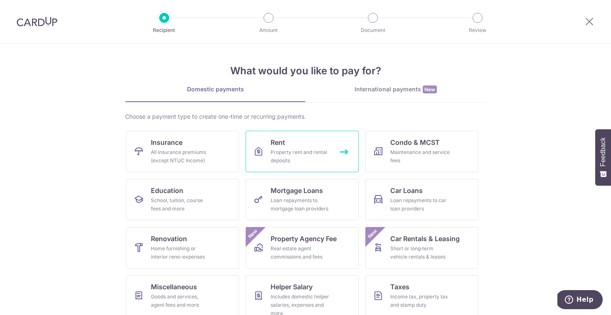
click at [293, 162] on div "Property rent and rental deposits" at bounding box center [301, 156] width 60 height 17
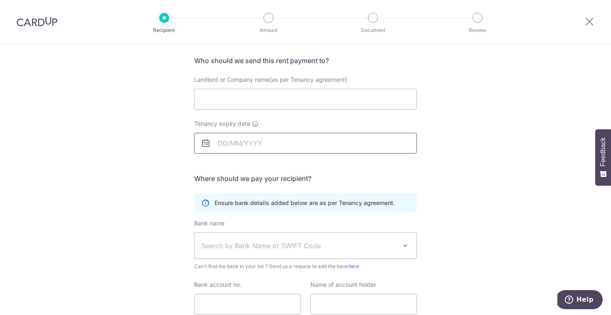
scroll to position [77, 0]
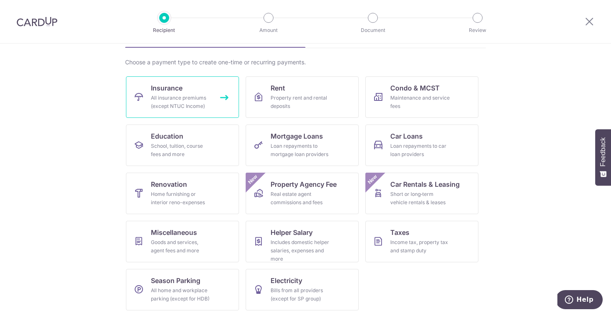
scroll to position [57, 0]
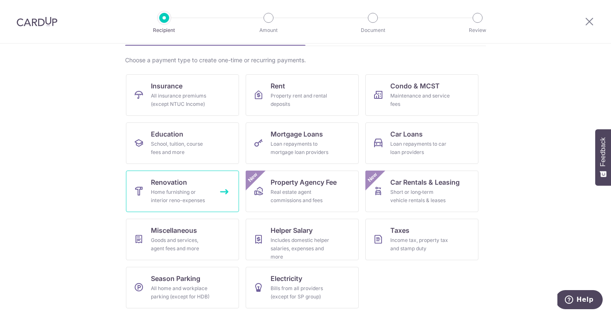
click at [205, 178] on link "Renovation Home furnishing or interior reno-expenses" at bounding box center [182, 192] width 113 height 42
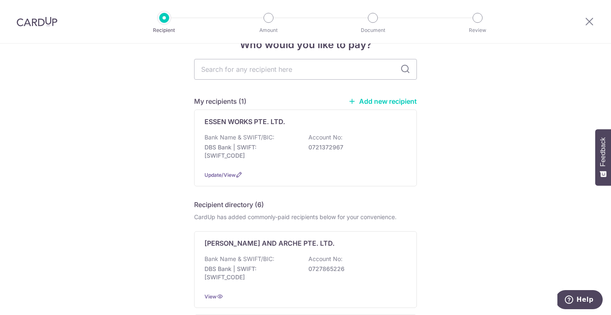
scroll to position [30, 0]
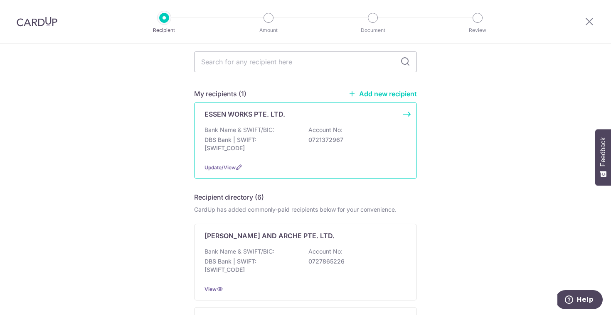
click at [261, 146] on p "DBS Bank | SWIFT: [SWIFT_CODE]" at bounding box center [251, 144] width 93 height 17
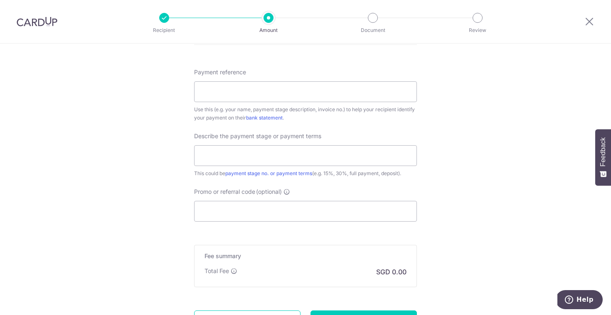
scroll to position [400, 0]
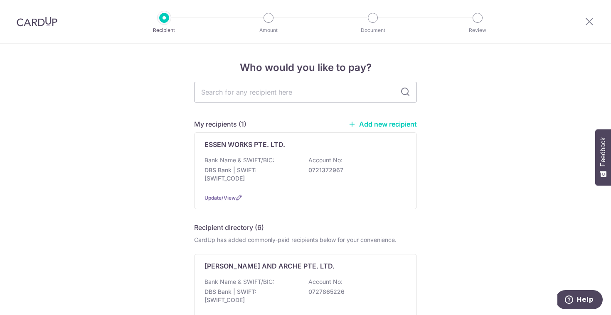
scroll to position [15, 0]
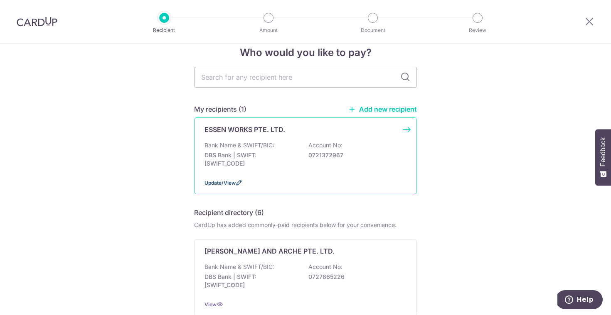
click at [239, 183] on icon at bounding box center [239, 183] width 7 height 7
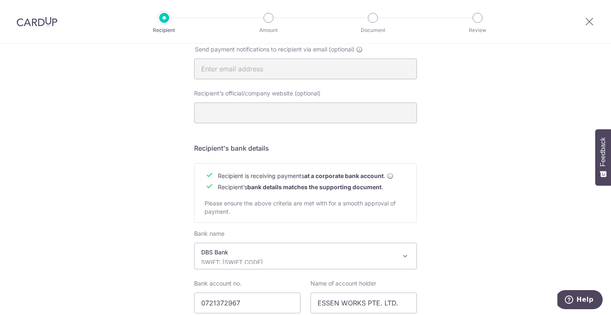
scroll to position [342, 0]
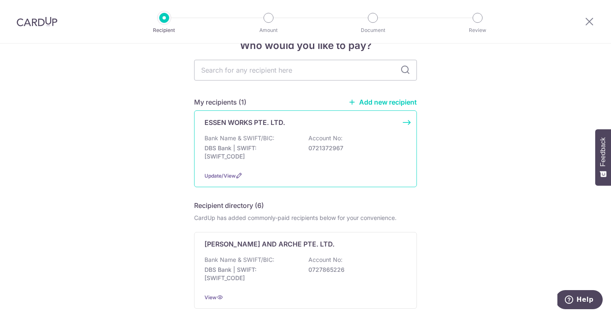
scroll to position [23, 0]
click at [234, 172] on span "Update/View" at bounding box center [220, 175] width 31 height 6
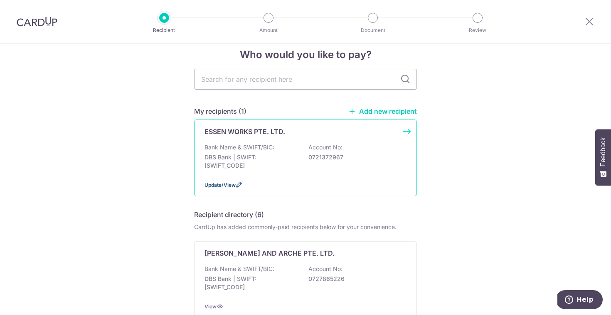
scroll to position [16, 0]
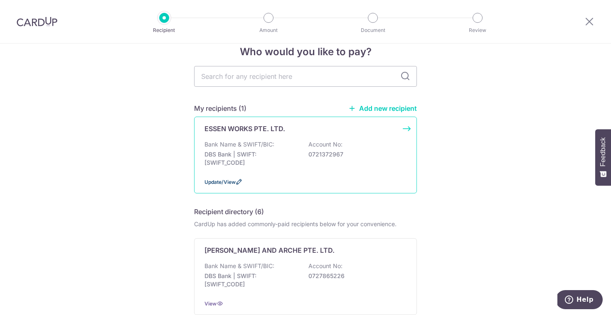
click at [224, 181] on span "Update/View" at bounding box center [220, 182] width 31 height 6
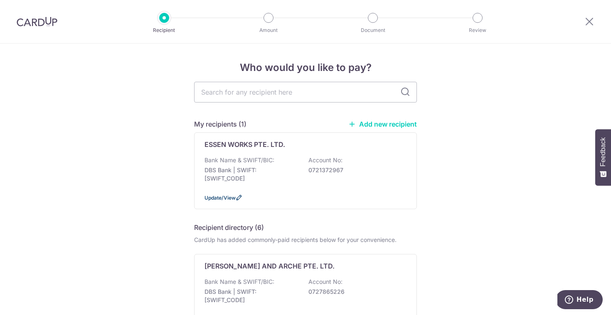
scroll to position [10, 0]
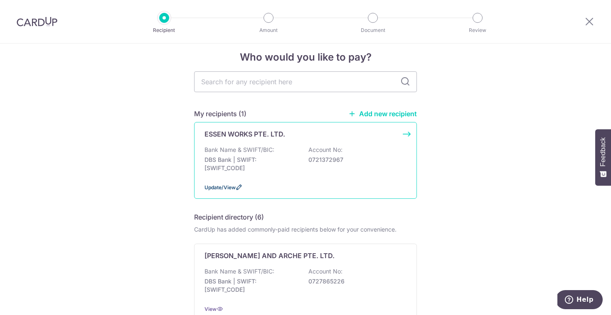
click at [242, 187] on icon at bounding box center [239, 187] width 7 height 7
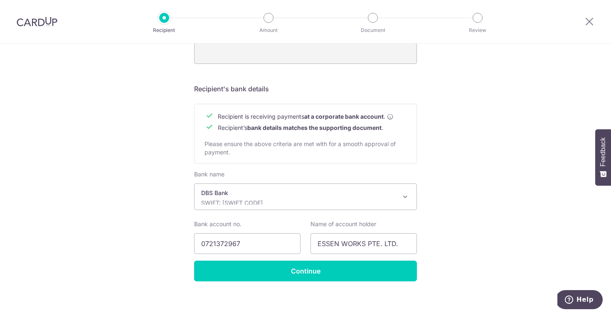
scroll to position [342, 0]
